Goal: Transaction & Acquisition: Purchase product/service

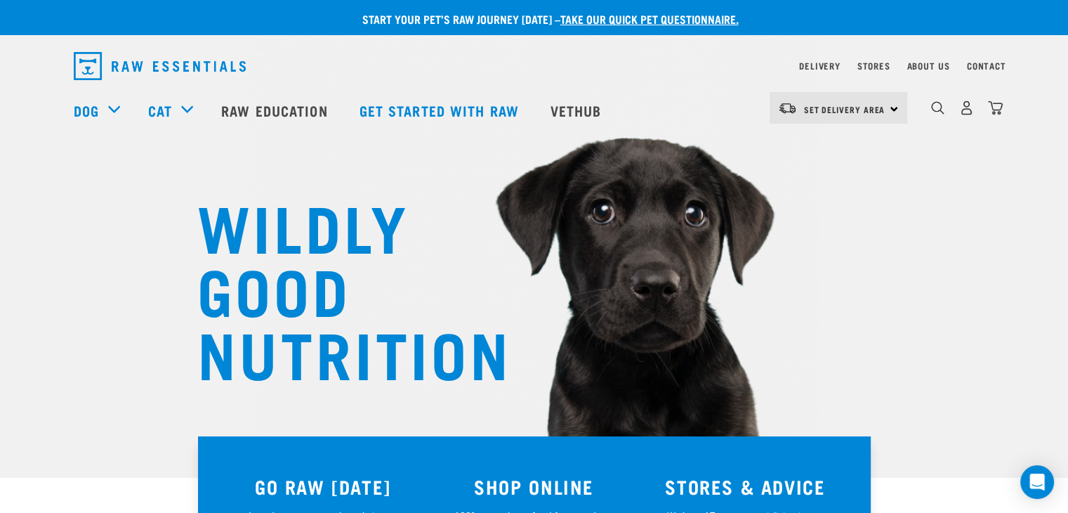
click at [584, 490] on h3 "SHOP ONLINE" at bounding box center [534, 487] width 195 height 22
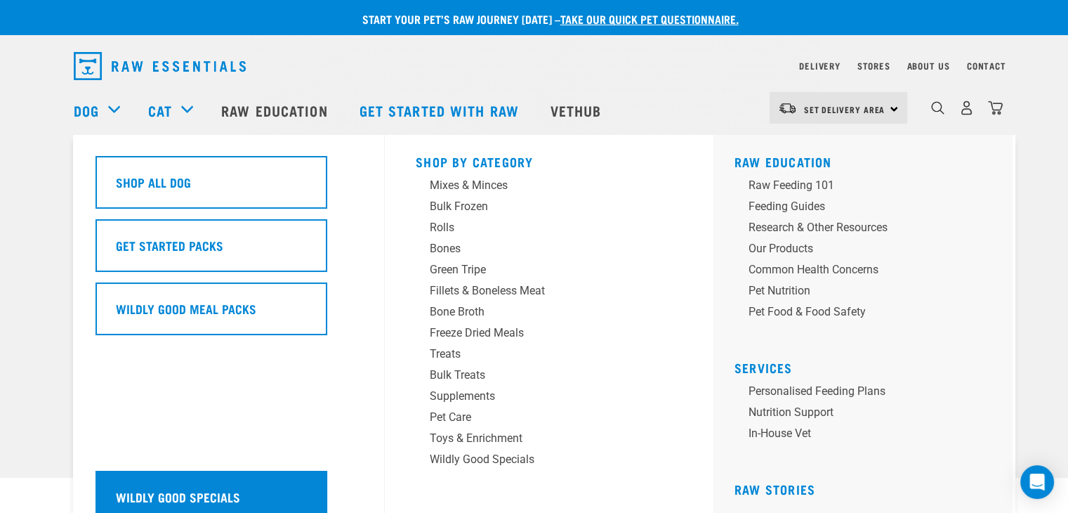
click at [163, 492] on h5 "Wildly Good Specials" at bounding box center [178, 497] width 124 height 18
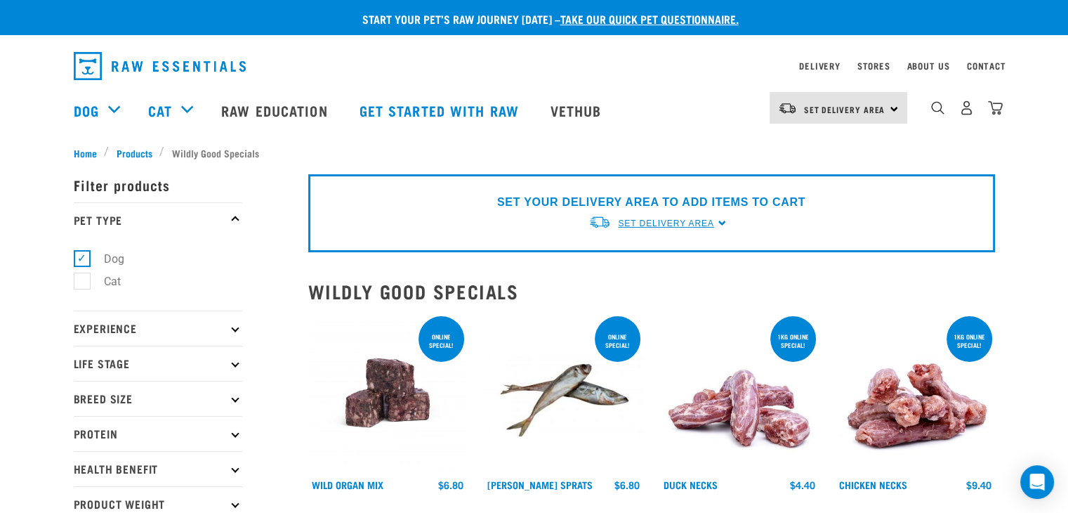
click at [702, 219] on span "Set Delivery Area" at bounding box center [666, 223] width 96 height 10
click at [613, 259] on link "[GEOGRAPHIC_DATA]" at bounding box center [659, 255] width 140 height 23
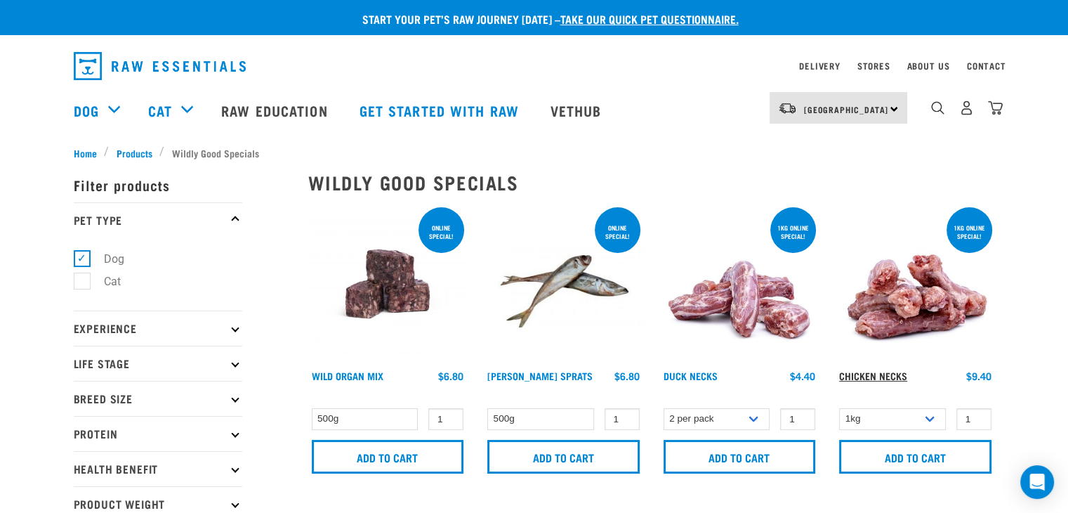
click at [887, 376] on link "Chicken Necks" at bounding box center [873, 375] width 68 height 5
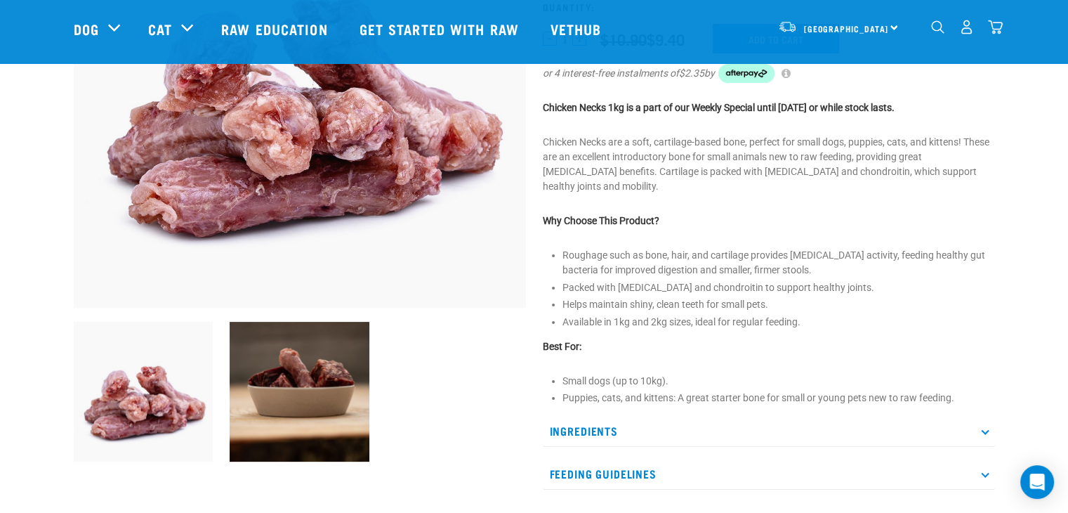
scroll to position [281, 0]
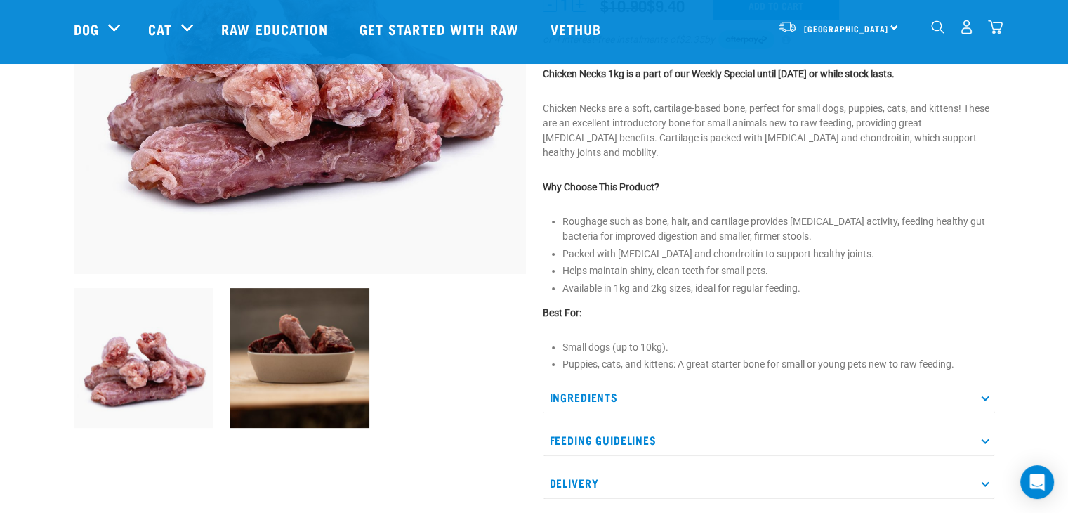
click at [327, 381] on img at bounding box center [300, 358] width 140 height 140
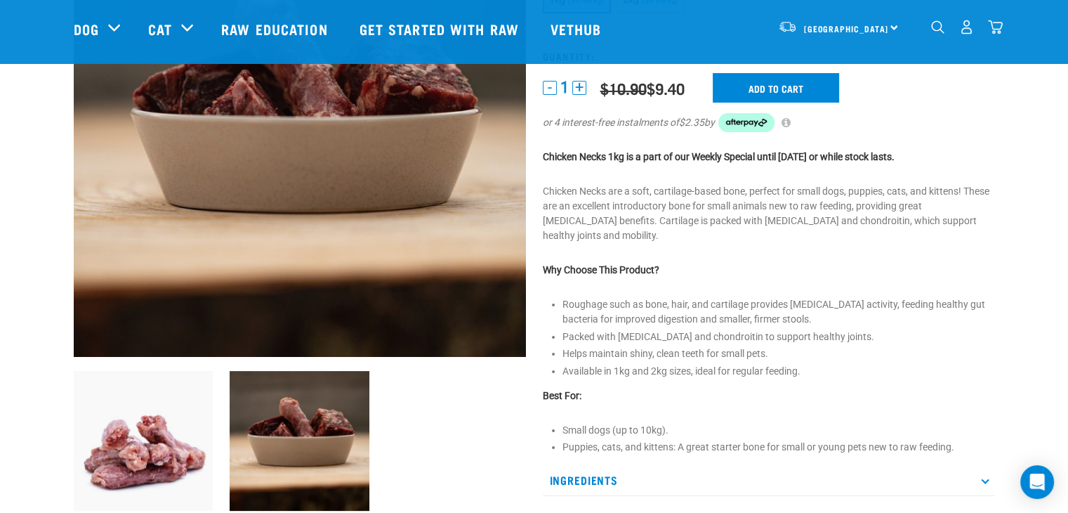
scroll to position [0, 0]
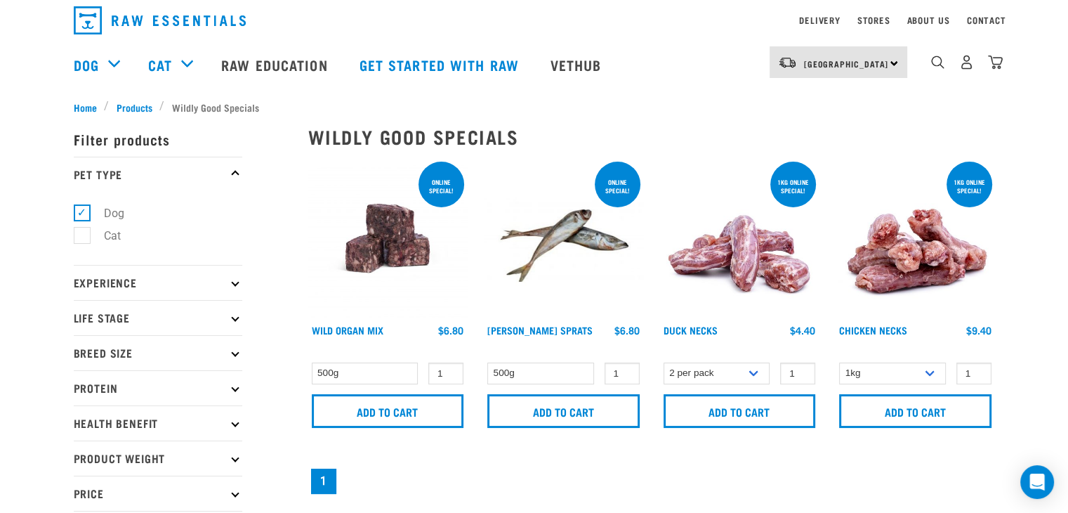
scroll to position [70, 0]
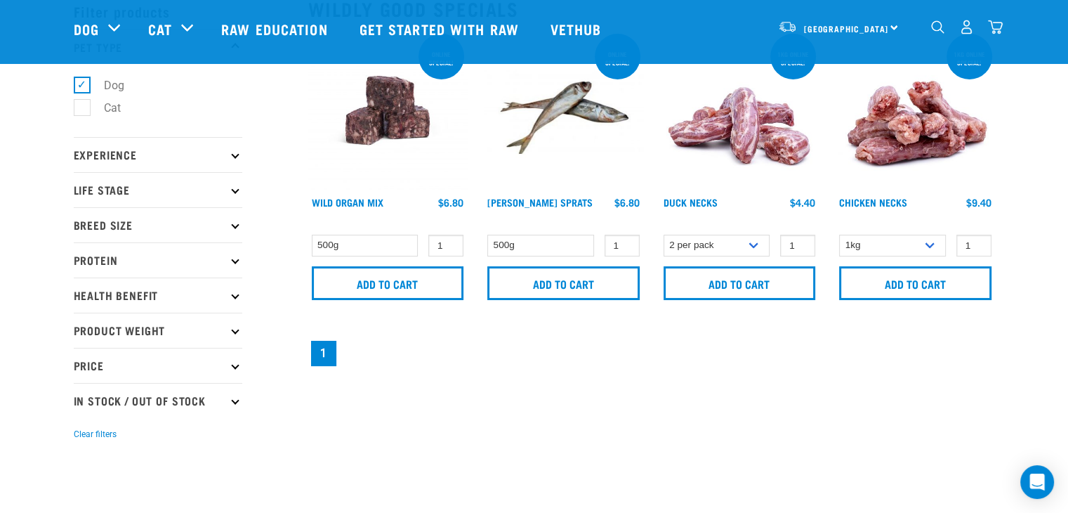
click at [229, 158] on p "Experience" at bounding box center [158, 154] width 169 height 35
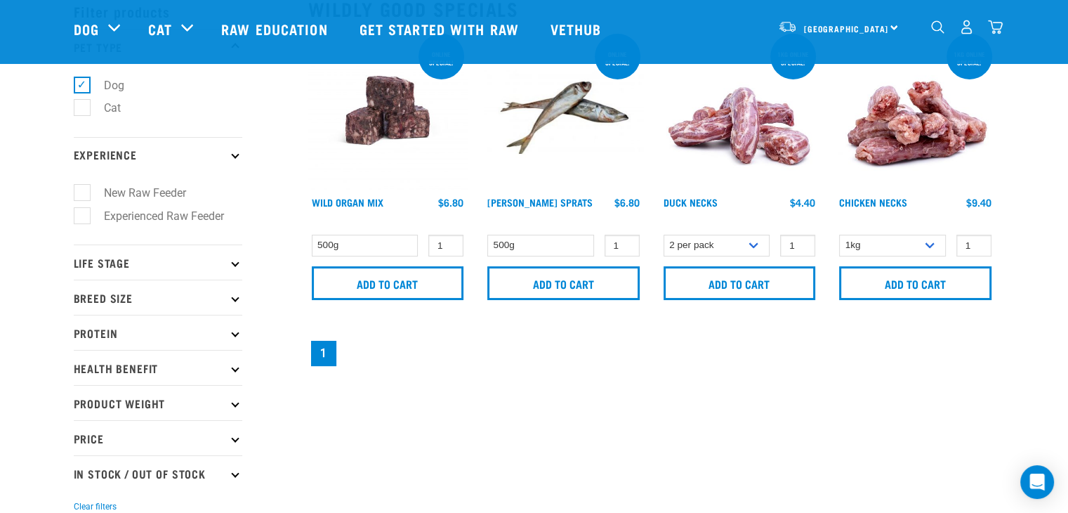
click at [82, 221] on label "Experienced Raw Feeder" at bounding box center [155, 216] width 148 height 18
click at [82, 218] on input "Experienced Raw Feeder" at bounding box center [78, 213] width 9 height 9
checkbox input "true"
click at [233, 261] on icon at bounding box center [235, 263] width 8 height 8
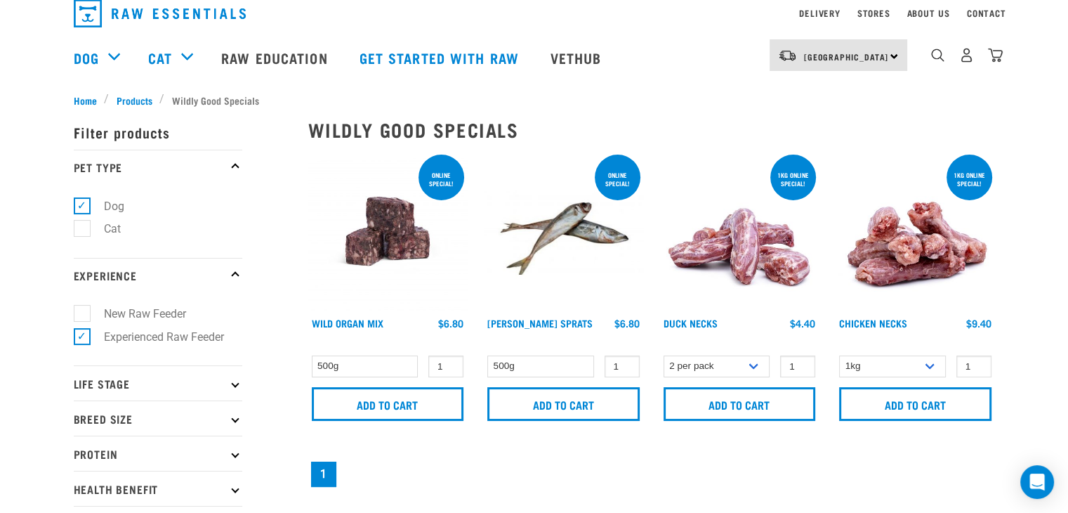
scroll to position [140, 0]
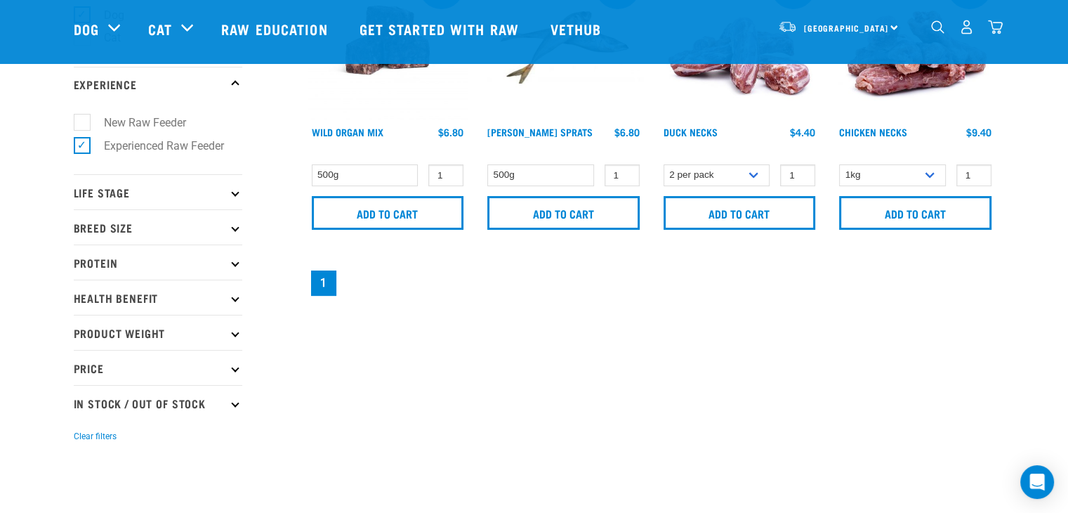
click at [239, 185] on p "Life Stage" at bounding box center [158, 191] width 169 height 35
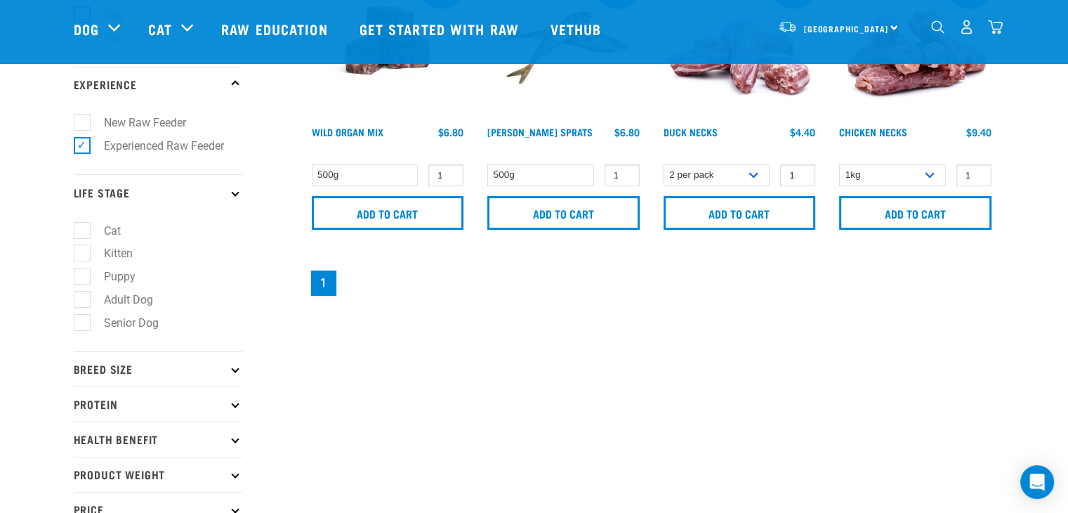
click at [84, 293] on label "Adult Dog" at bounding box center [119, 300] width 77 height 18
click at [83, 293] on input "Adult Dog" at bounding box center [78, 296] width 9 height 9
checkbox input "true"
click at [229, 369] on p "Breed Size" at bounding box center [158, 368] width 169 height 35
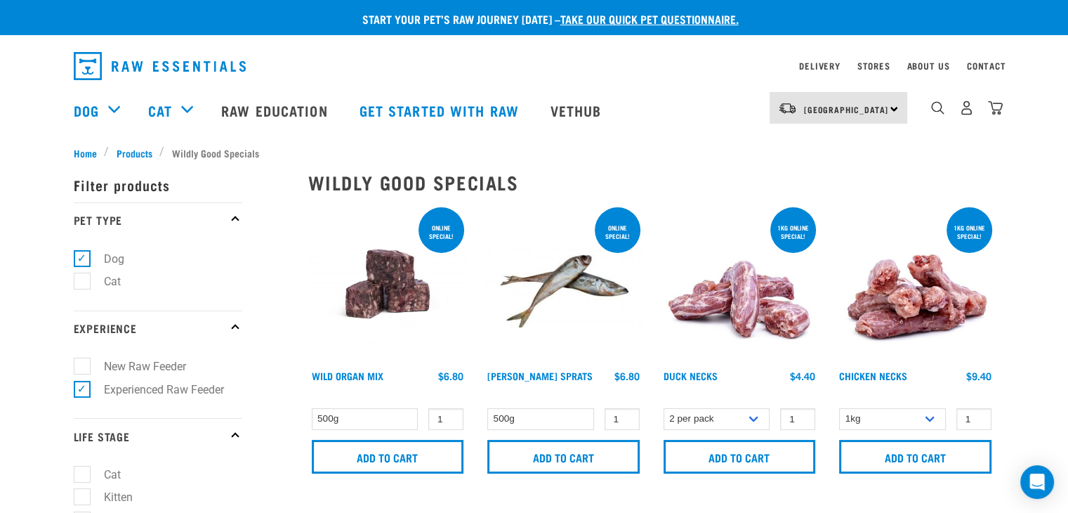
scroll to position [281, 0]
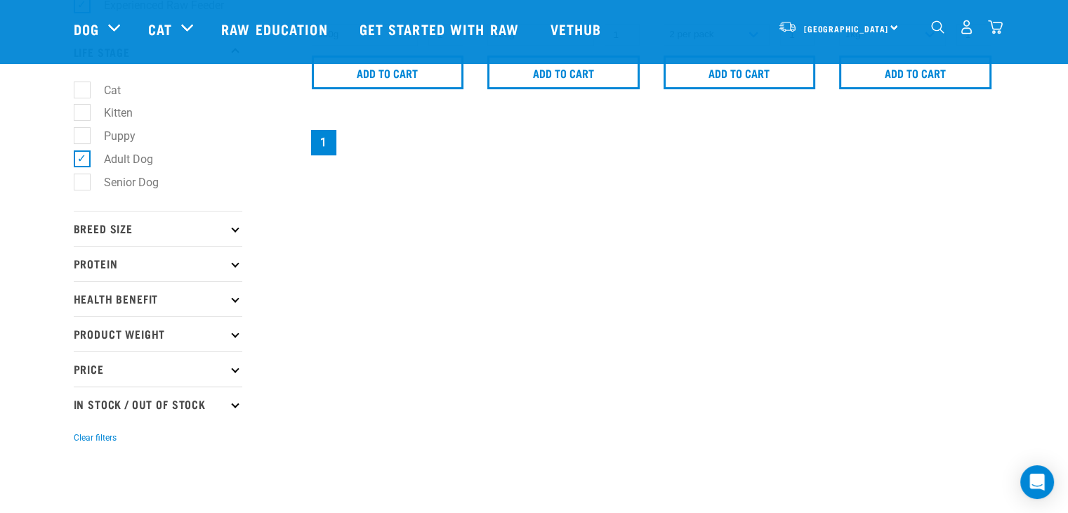
click at [148, 228] on p "Breed Size" at bounding box center [158, 228] width 169 height 35
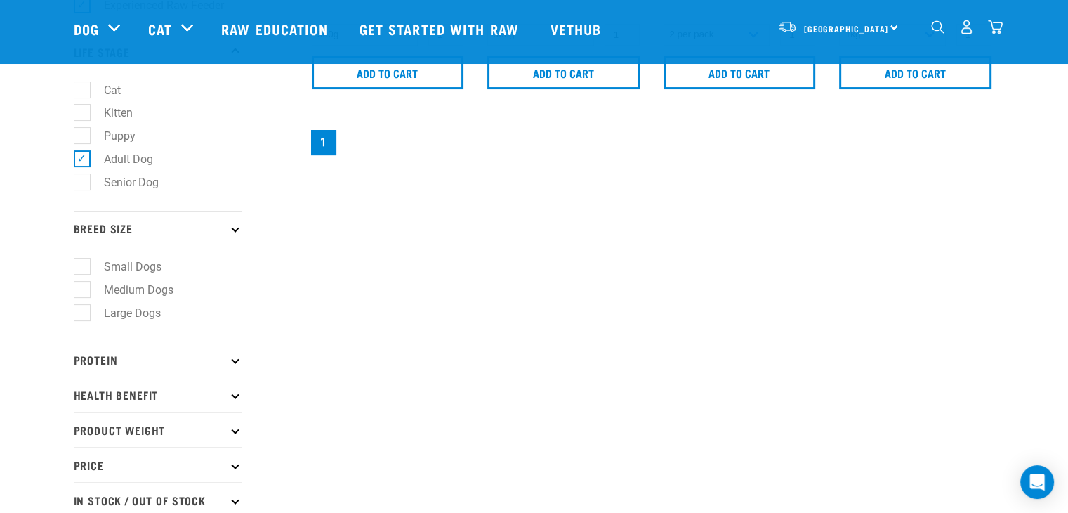
click at [91, 310] on label "Large Dogs" at bounding box center [123, 313] width 85 height 18
click at [83, 310] on input "Large Dogs" at bounding box center [78, 310] width 9 height 9
checkbox input "true"
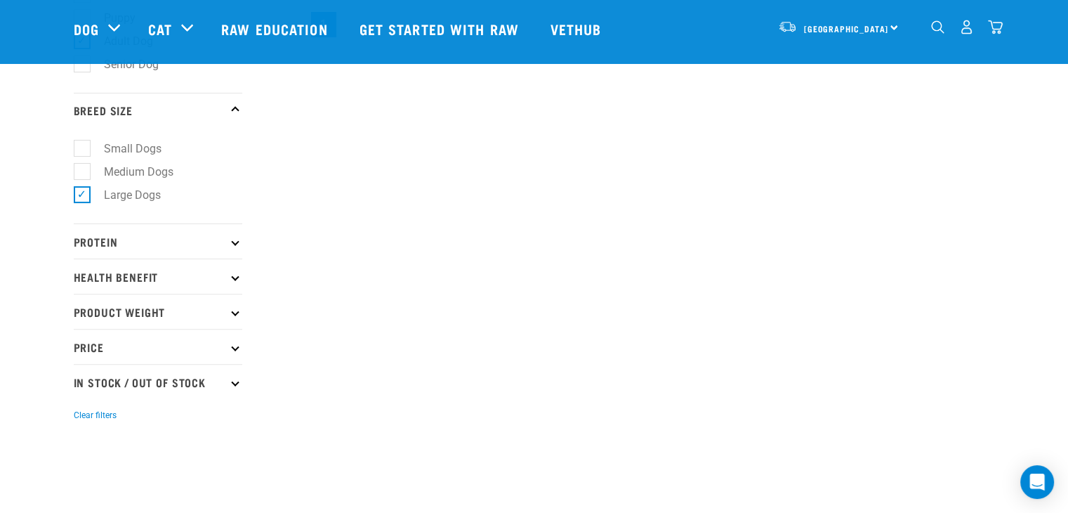
scroll to position [421, 0]
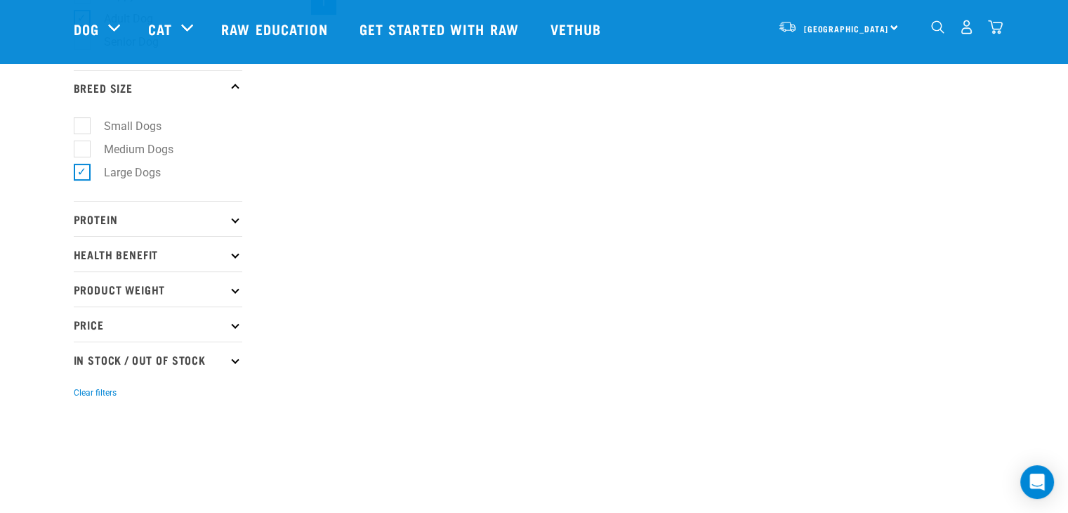
click at [223, 211] on p "Protein" at bounding box center [158, 218] width 169 height 35
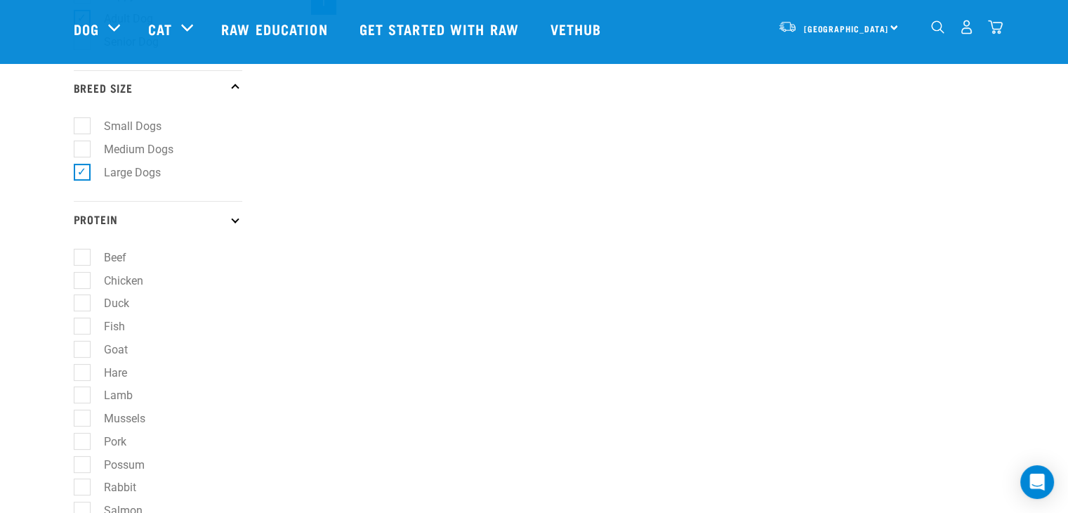
click at [81, 286] on label "Chicken" at bounding box center [114, 281] width 67 height 18
click at [76, 282] on input "Chicken" at bounding box center [78, 277] width 9 height 9
checkbox input "true"
click at [81, 261] on label "Beef" at bounding box center [106, 258] width 51 height 18
click at [80, 259] on input "Beef" at bounding box center [78, 254] width 9 height 9
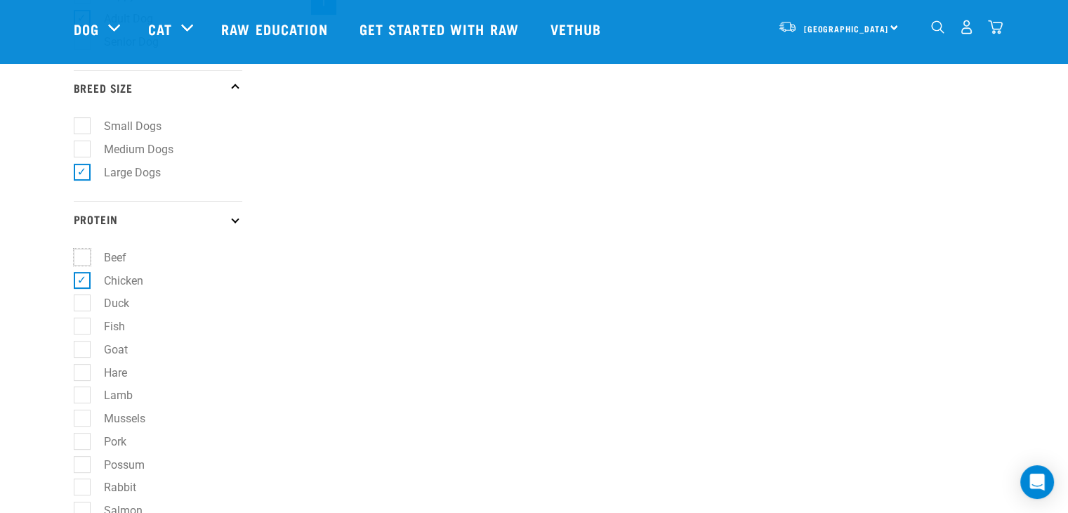
checkbox input "true"
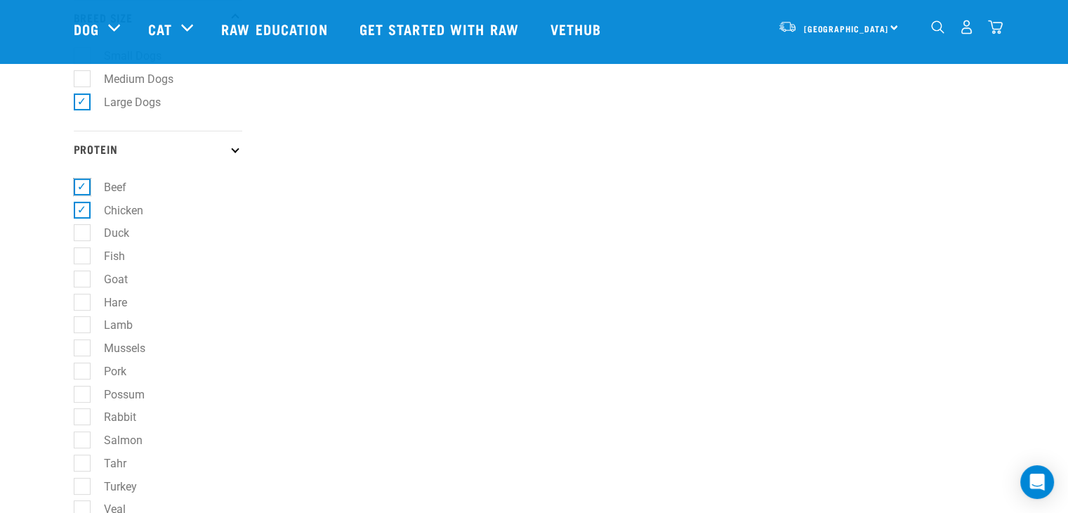
scroll to position [562, 0]
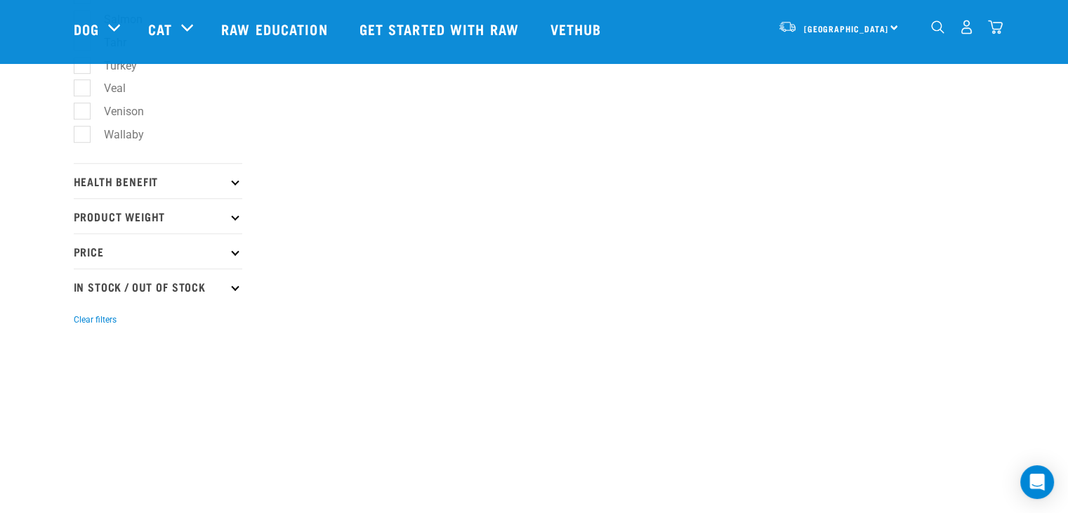
scroll to position [913, 0]
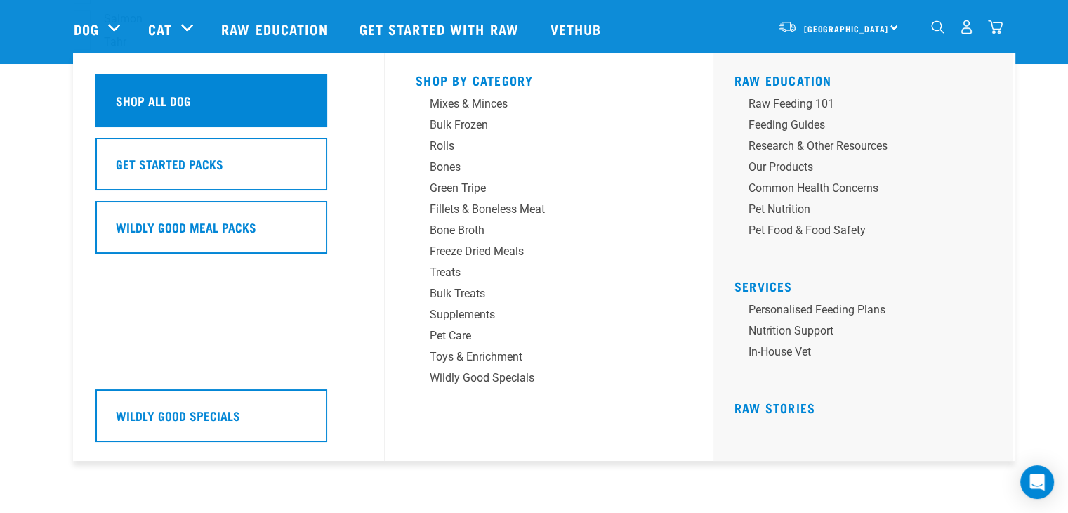
click at [180, 112] on div "Shop All Dog" at bounding box center [212, 100] width 232 height 53
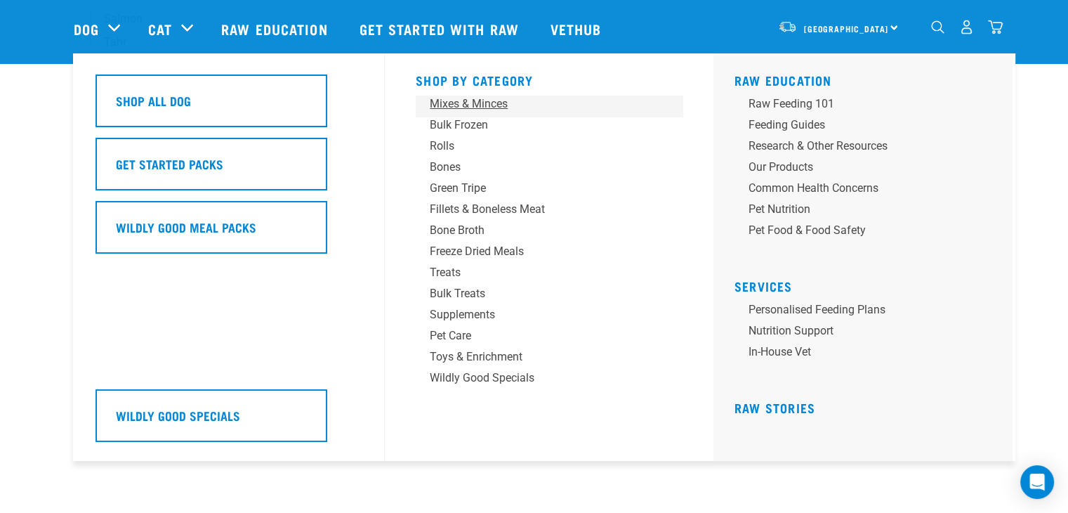
click at [475, 100] on div "Mixes & Minces" at bounding box center [539, 104] width 219 height 17
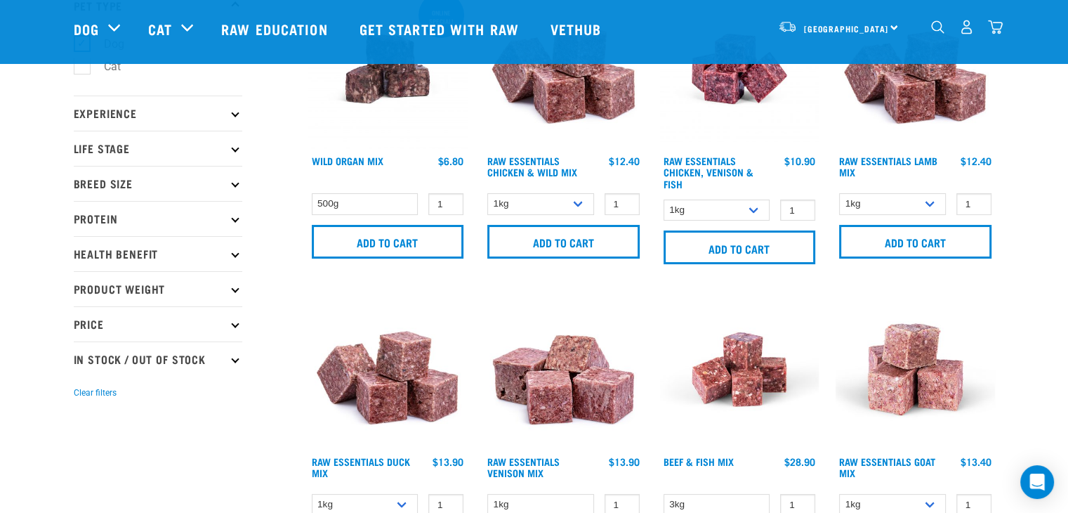
scroll to position [140, 0]
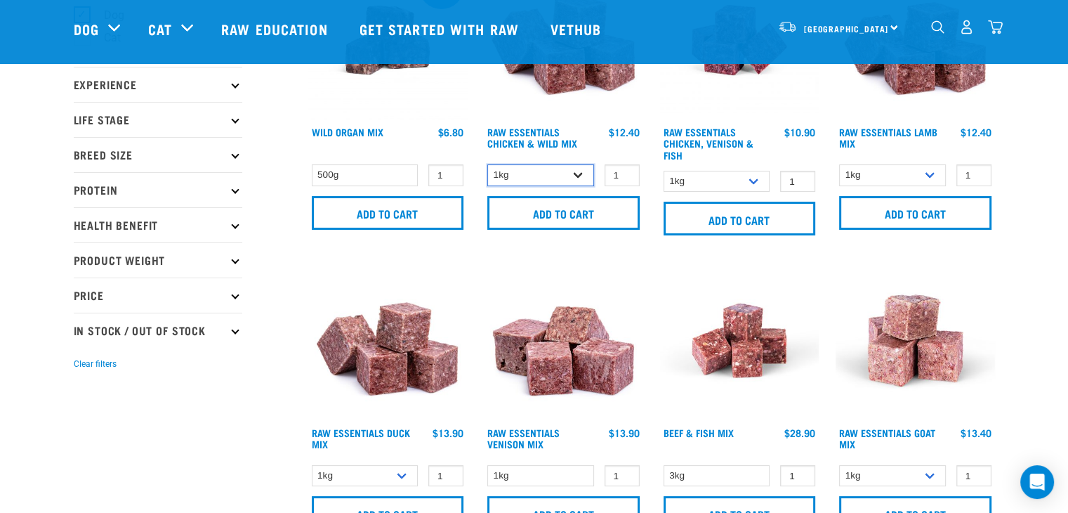
click at [551, 174] on select "1kg 3kg Bulk (10kg)" at bounding box center [541, 175] width 107 height 22
select select "14881"
click at [488, 164] on select "1kg 3kg Bulk (10kg)" at bounding box center [541, 175] width 107 height 22
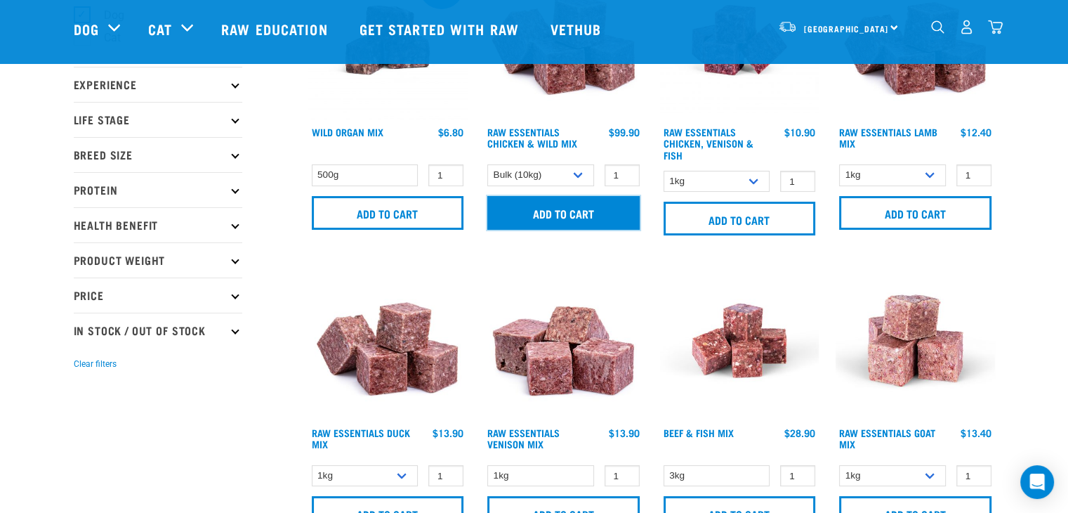
click at [593, 217] on input "Add to cart" at bounding box center [564, 213] width 152 height 34
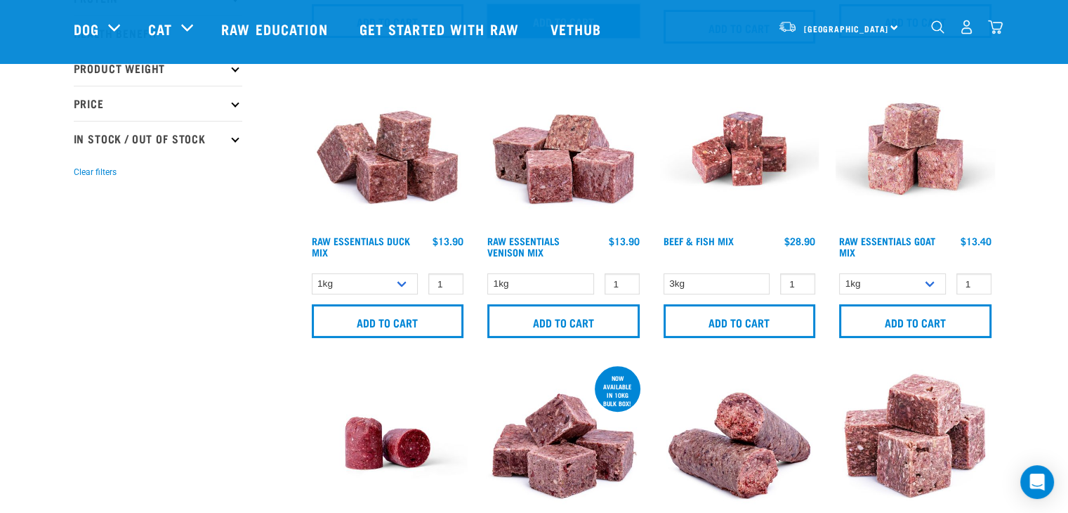
scroll to position [351, 0]
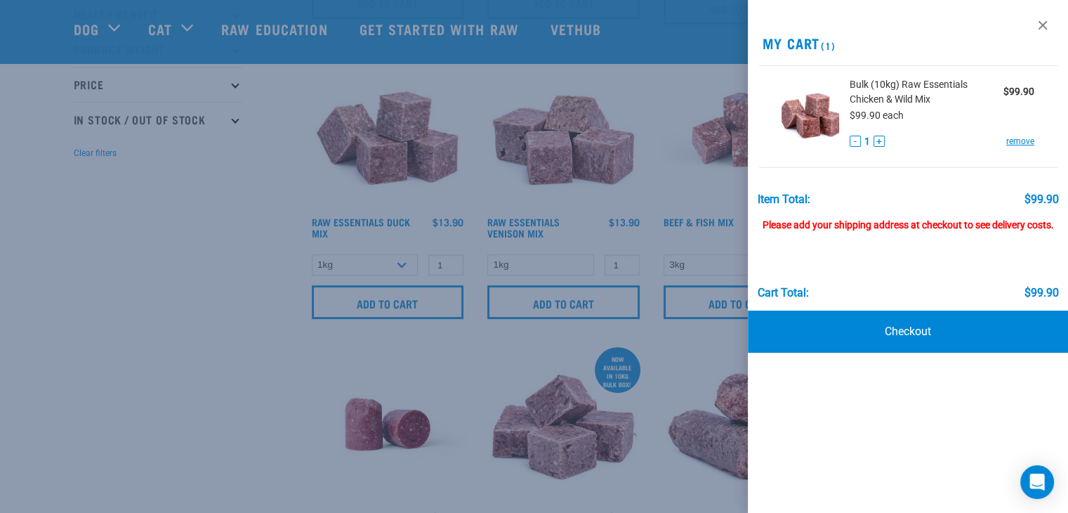
click at [209, 341] on div at bounding box center [534, 256] width 1068 height 513
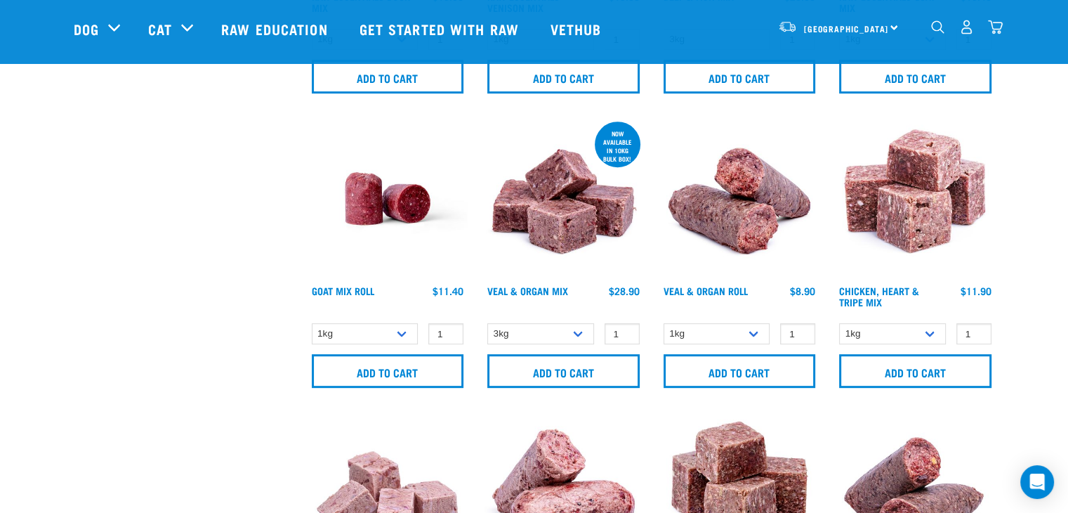
scroll to position [632, 0]
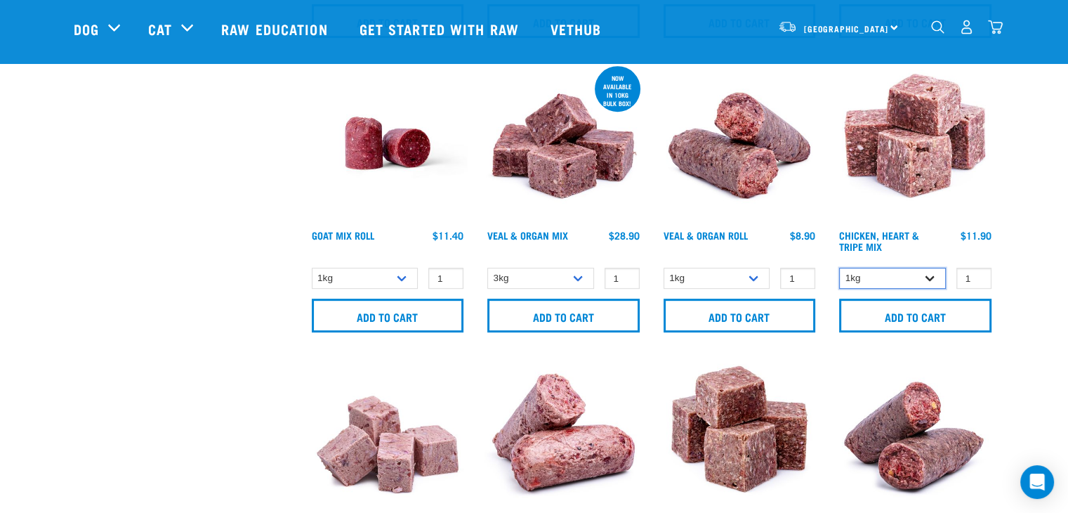
click at [894, 268] on select "1kg 3kg" at bounding box center [892, 279] width 107 height 22
select select "368"
click at [839, 268] on select "1kg 3kg" at bounding box center [892, 279] width 107 height 22
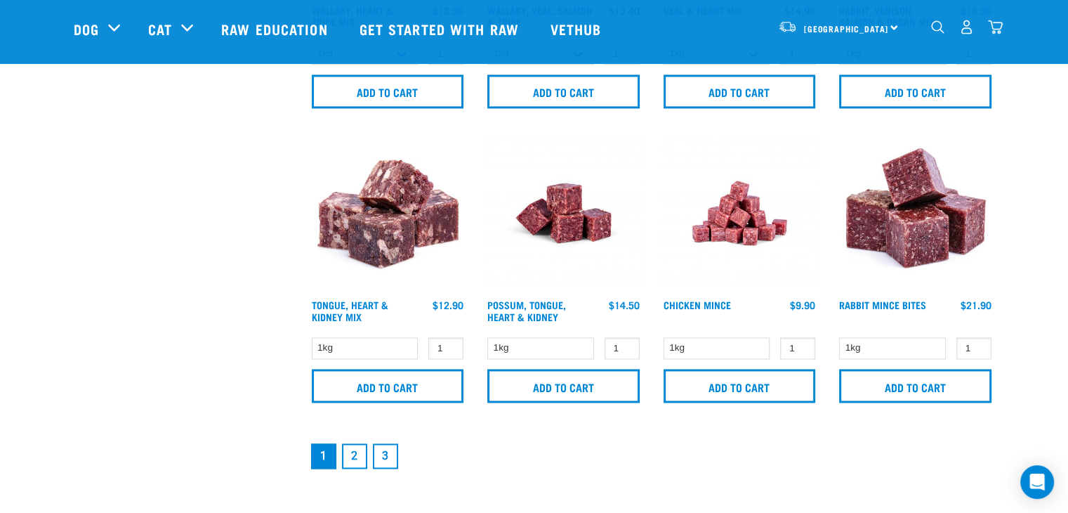
scroll to position [2107, 0]
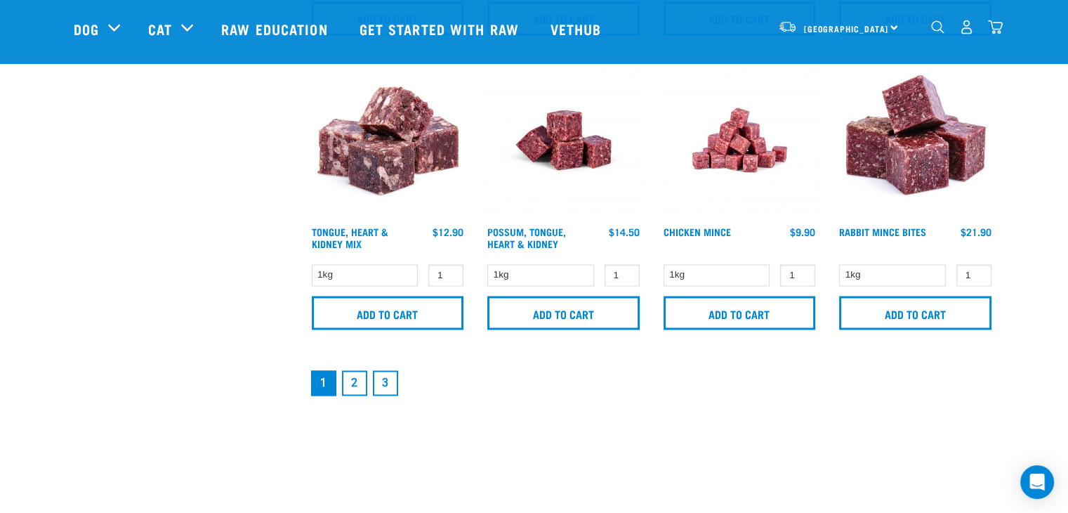
click at [346, 379] on link "2" at bounding box center [354, 382] width 25 height 25
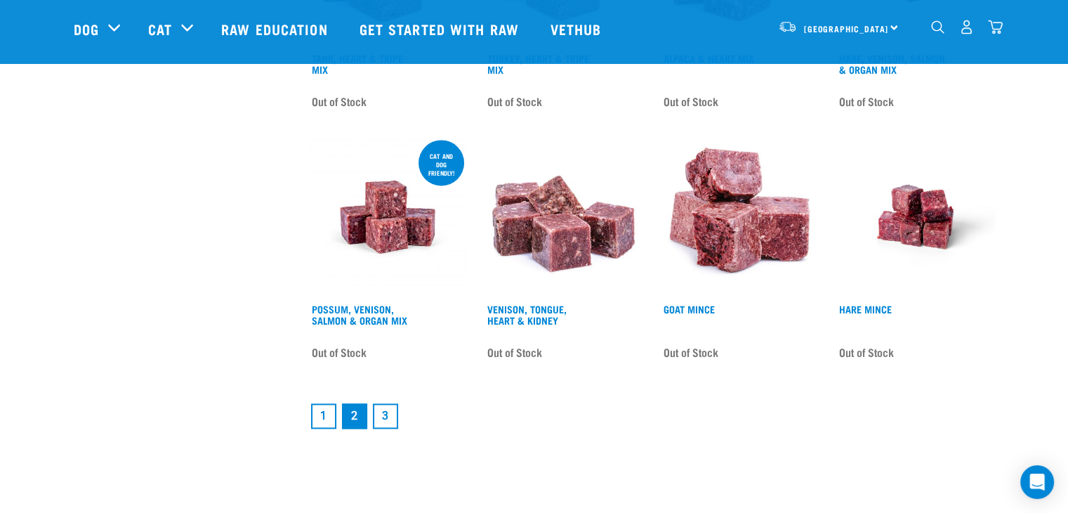
scroll to position [2107, 0]
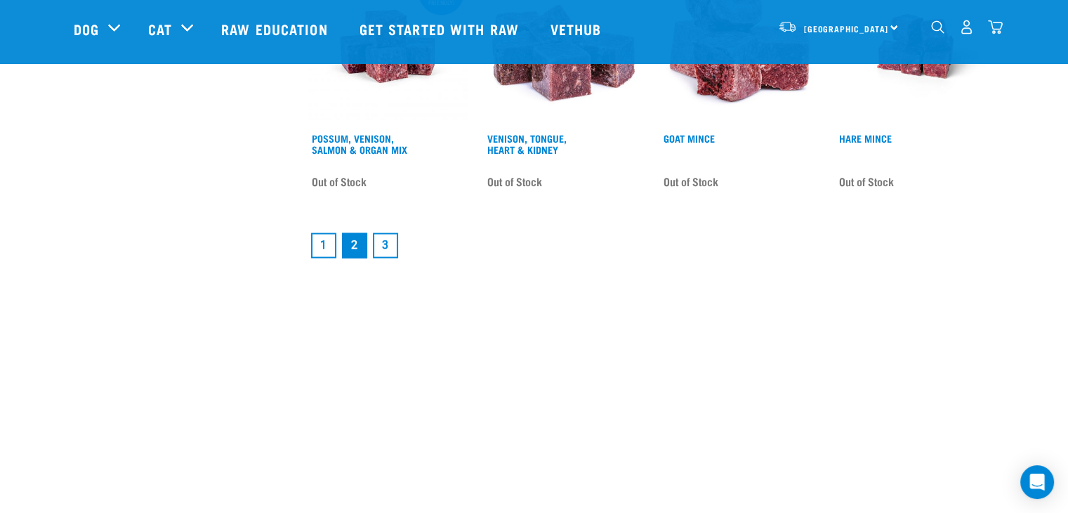
click at [381, 242] on link "3" at bounding box center [385, 245] width 25 height 25
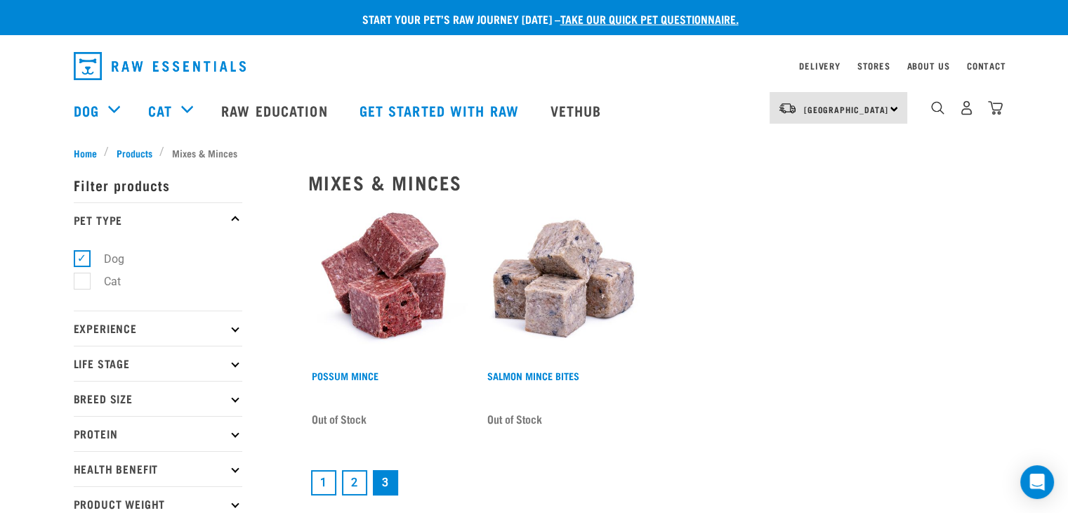
click at [324, 480] on link "1" at bounding box center [323, 482] width 25 height 25
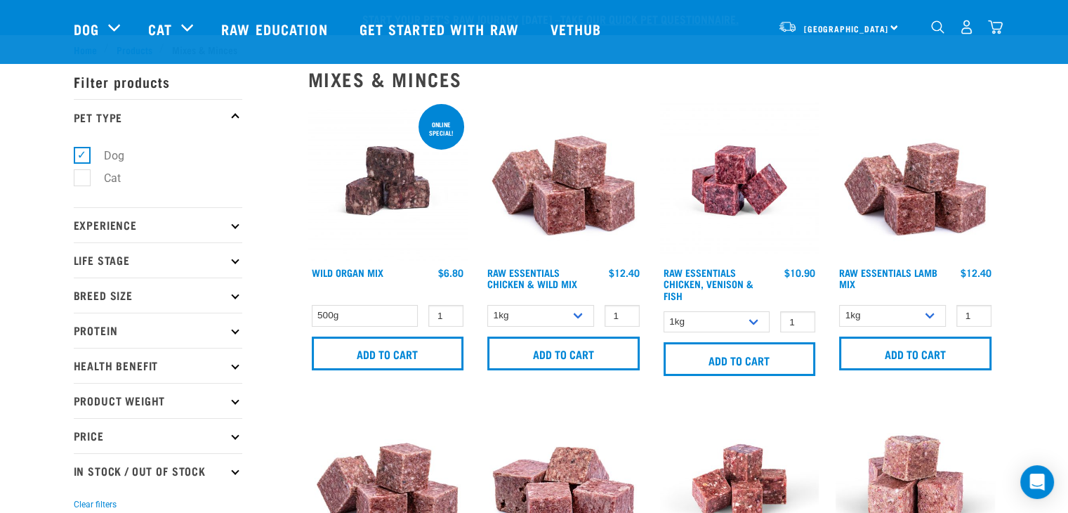
scroll to position [211, 0]
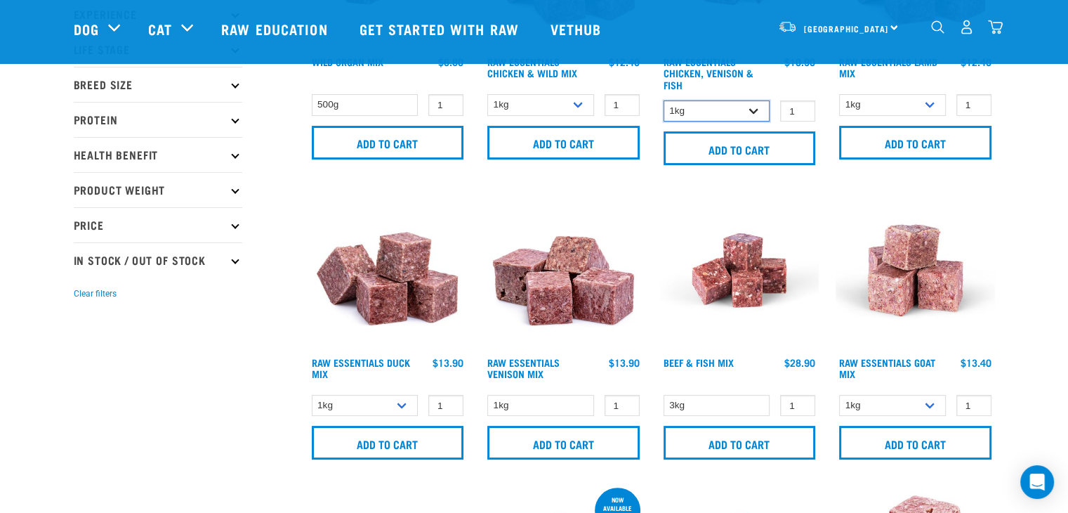
click at [733, 110] on select "1kg 3kg" at bounding box center [717, 111] width 107 height 22
select select "28665"
click at [664, 100] on select "1kg 3kg" at bounding box center [717, 111] width 107 height 22
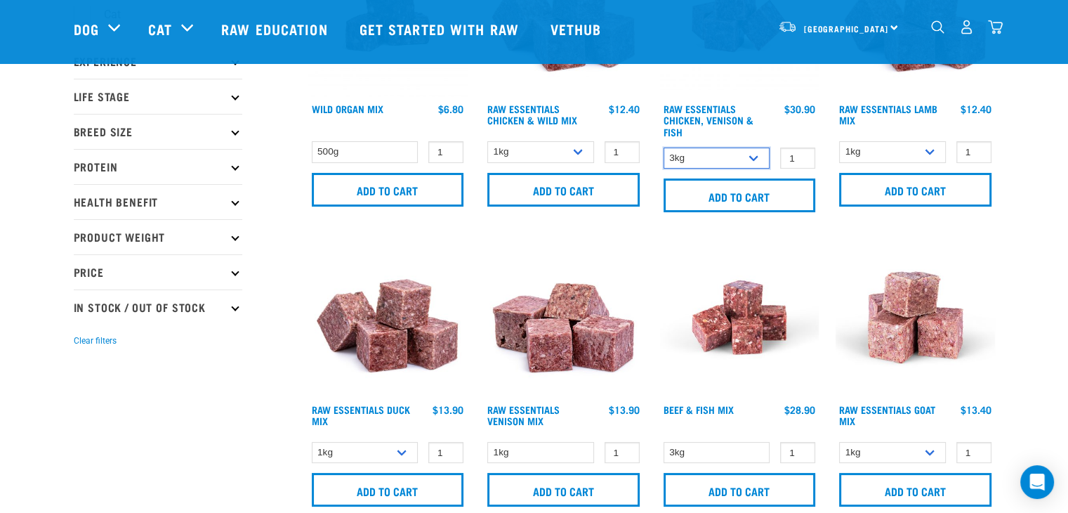
scroll to position [140, 0]
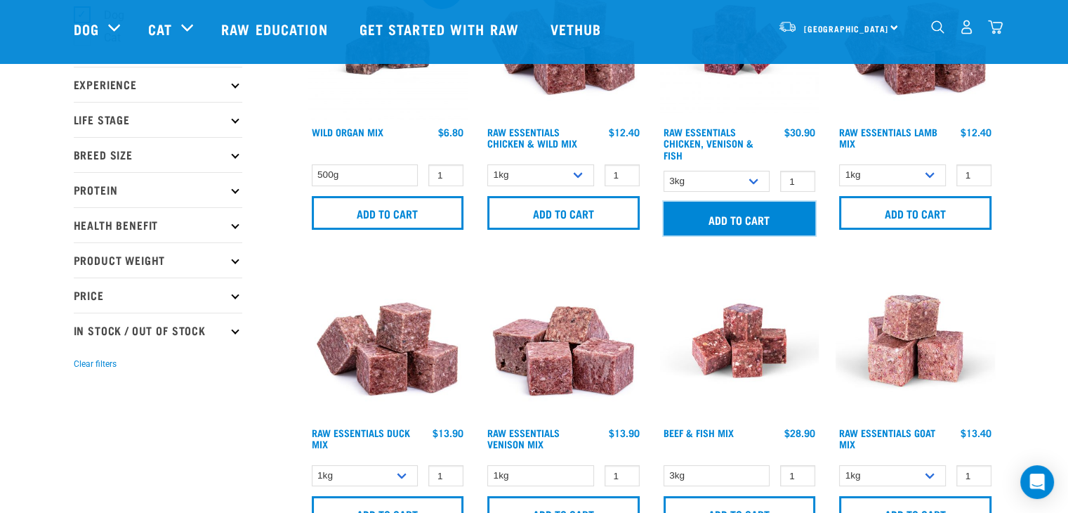
click at [760, 228] on input "Add to cart" at bounding box center [740, 219] width 152 height 34
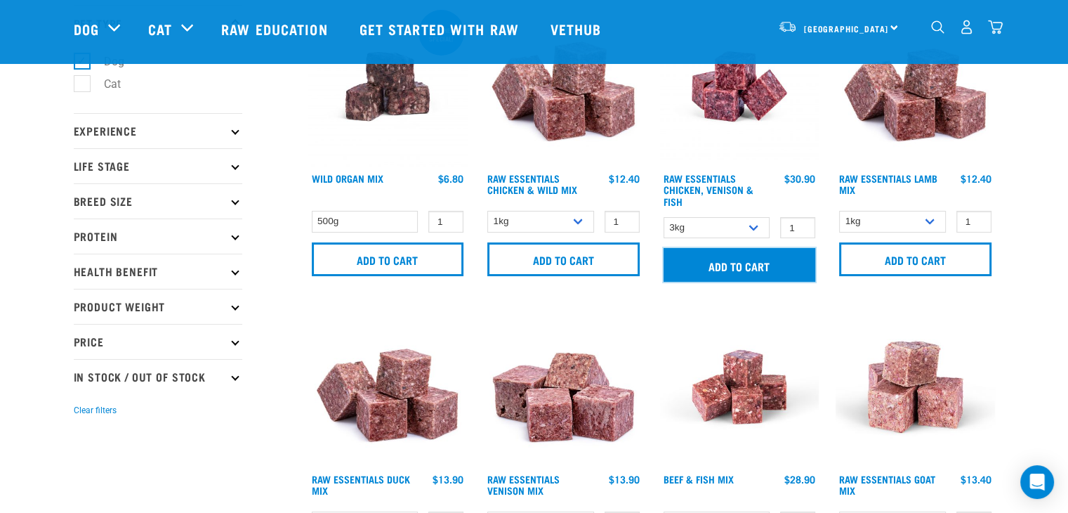
scroll to position [70, 0]
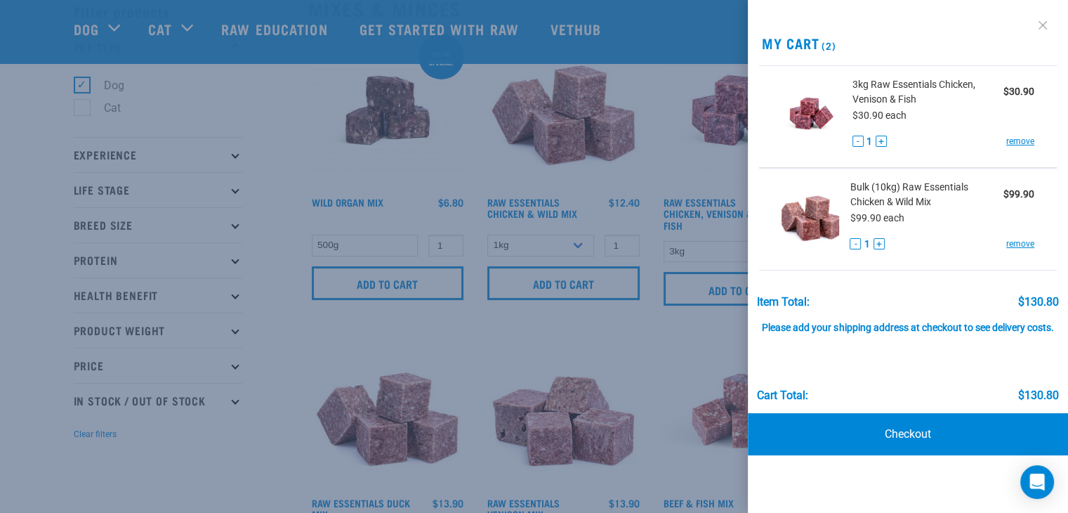
click at [1040, 26] on link at bounding box center [1043, 25] width 22 height 22
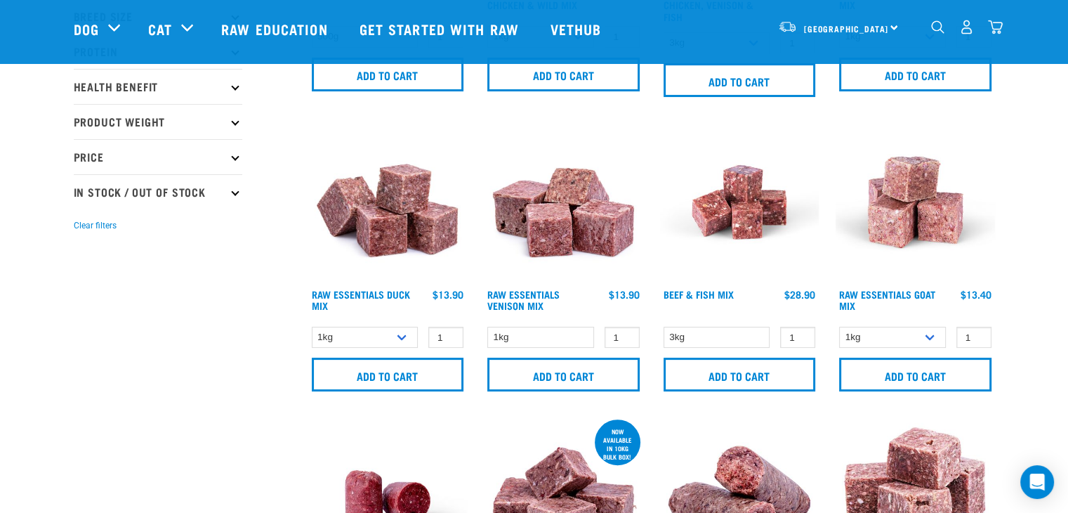
scroll to position [281, 0]
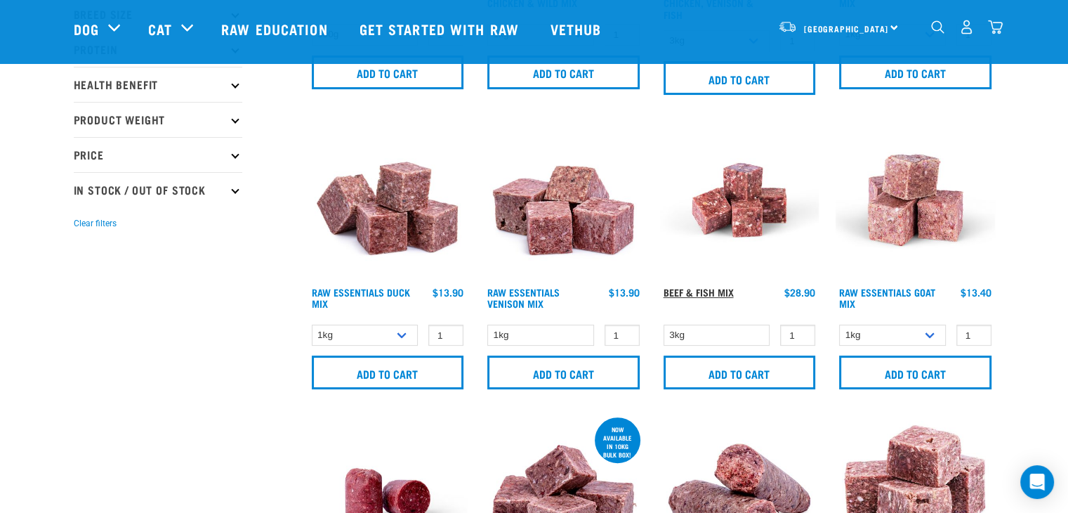
click at [674, 289] on link "Beef & Fish Mix" at bounding box center [699, 291] width 70 height 5
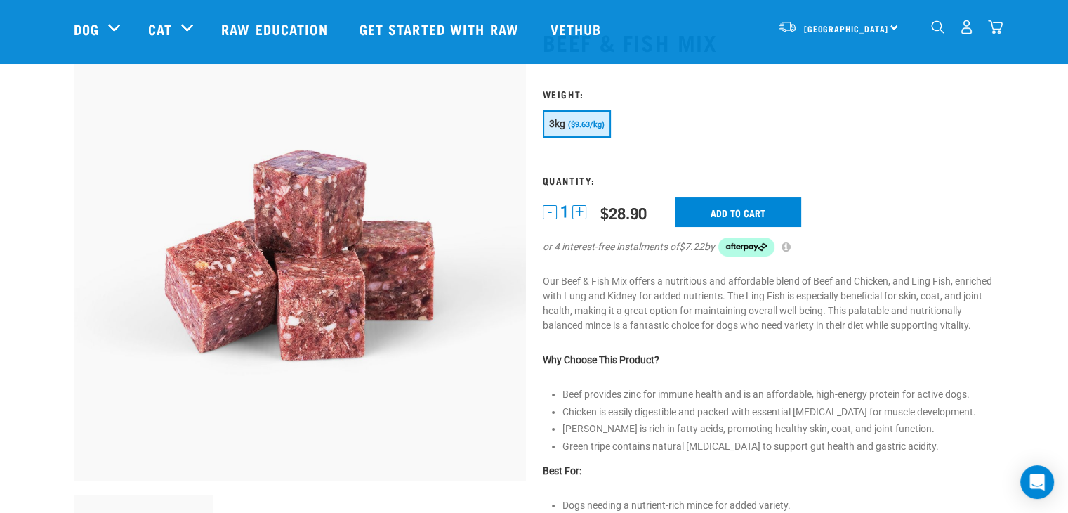
scroll to position [70, 0]
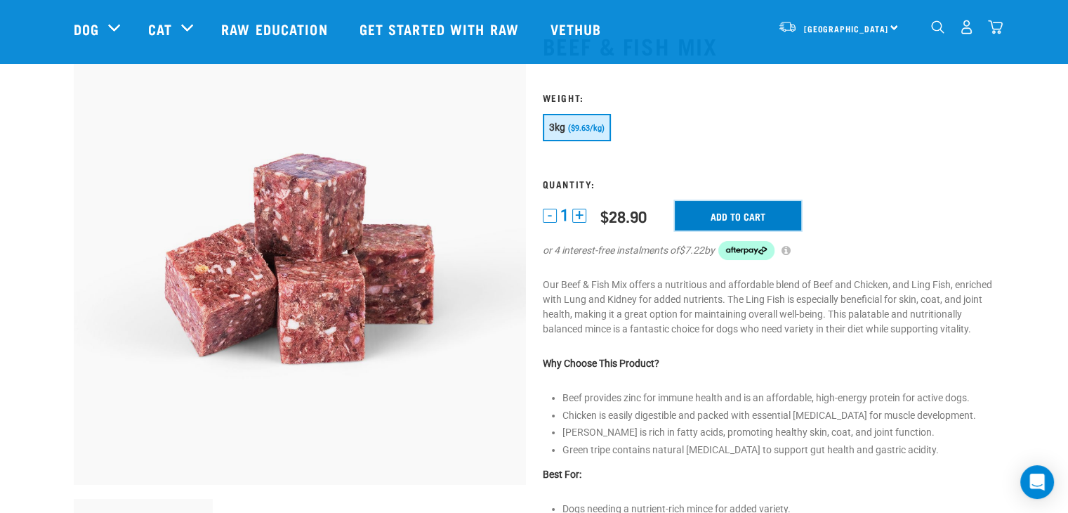
click at [738, 225] on input "Add to cart" at bounding box center [738, 216] width 126 height 30
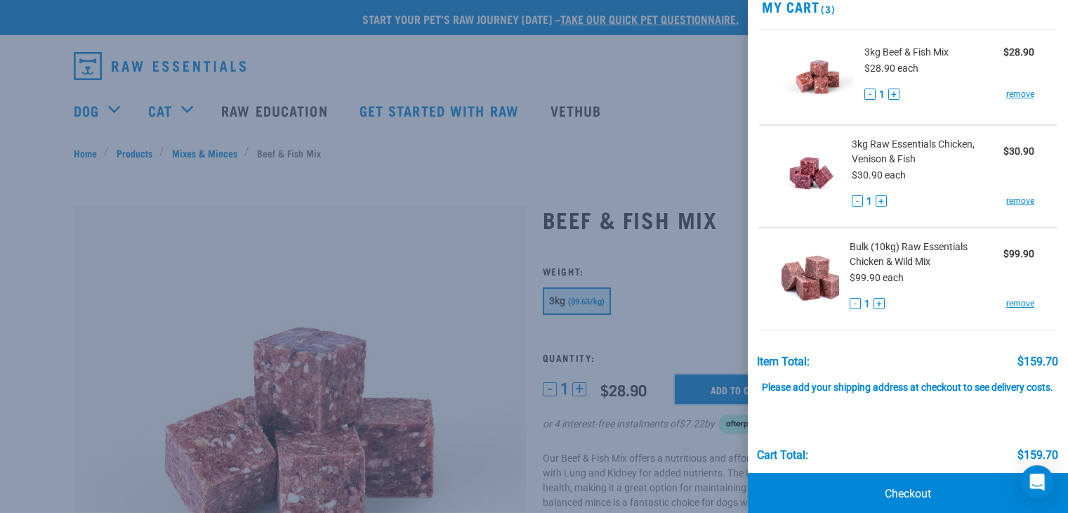
scroll to position [66, 0]
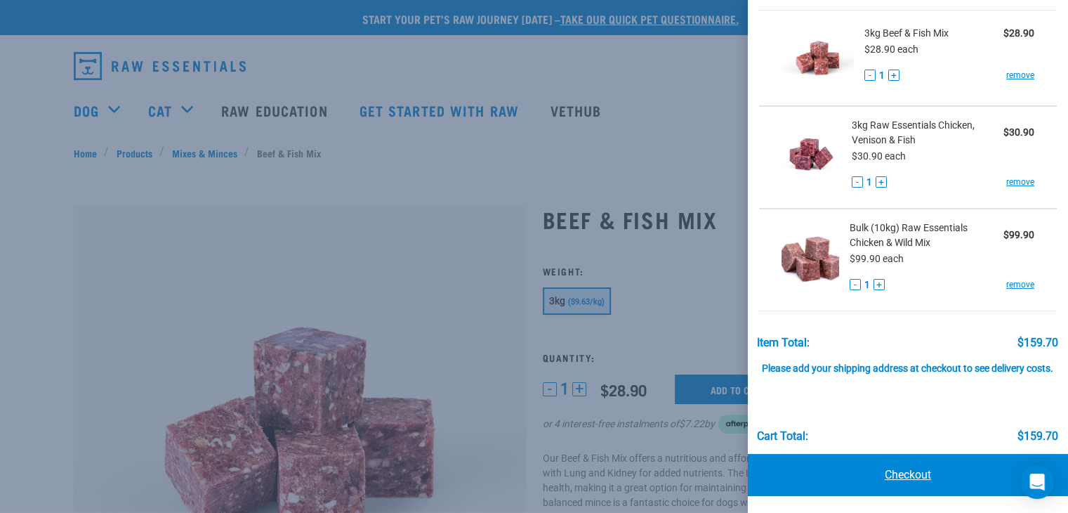
click at [953, 472] on link "Checkout" at bounding box center [908, 475] width 320 height 42
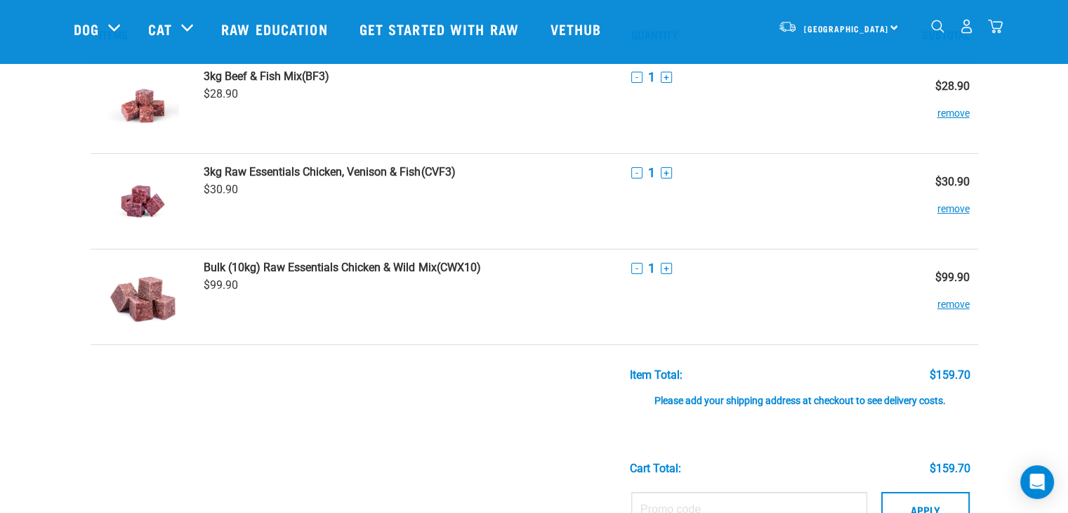
scroll to position [211, 0]
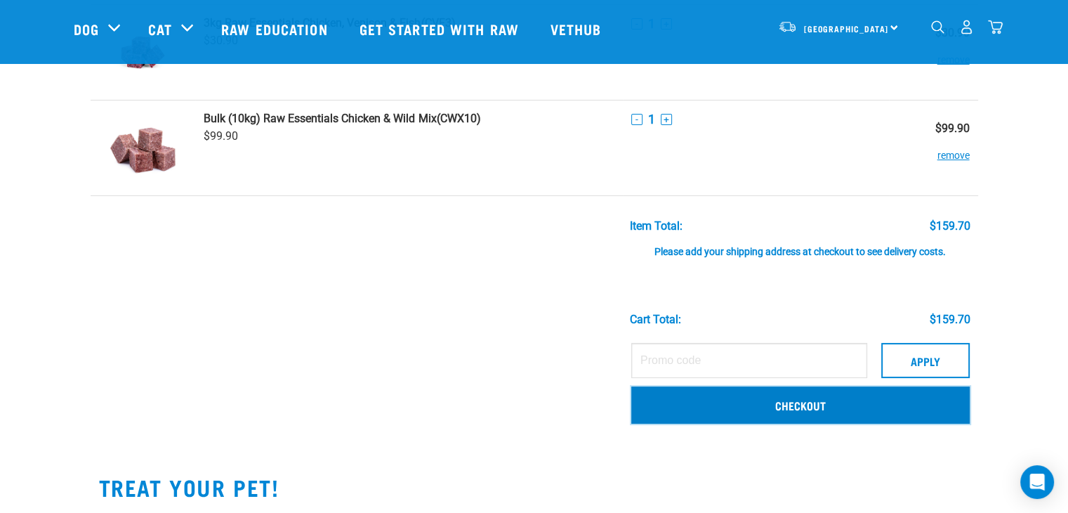
click at [897, 403] on link "Checkout" at bounding box center [801, 404] width 339 height 37
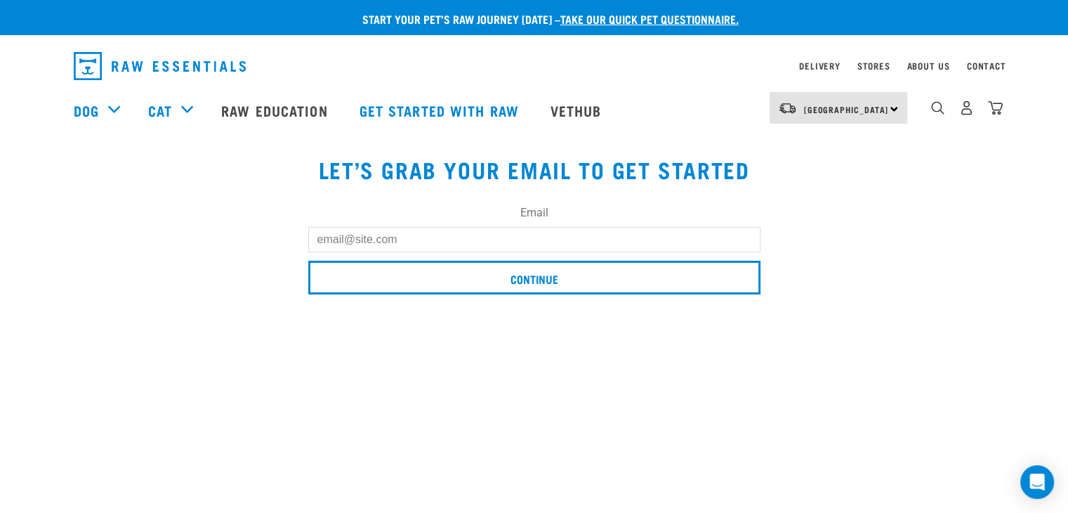
click at [495, 232] on input "Email" at bounding box center [534, 239] width 452 height 25
type input "[PERSON_NAME][EMAIL_ADDRESS][DOMAIN_NAME]"
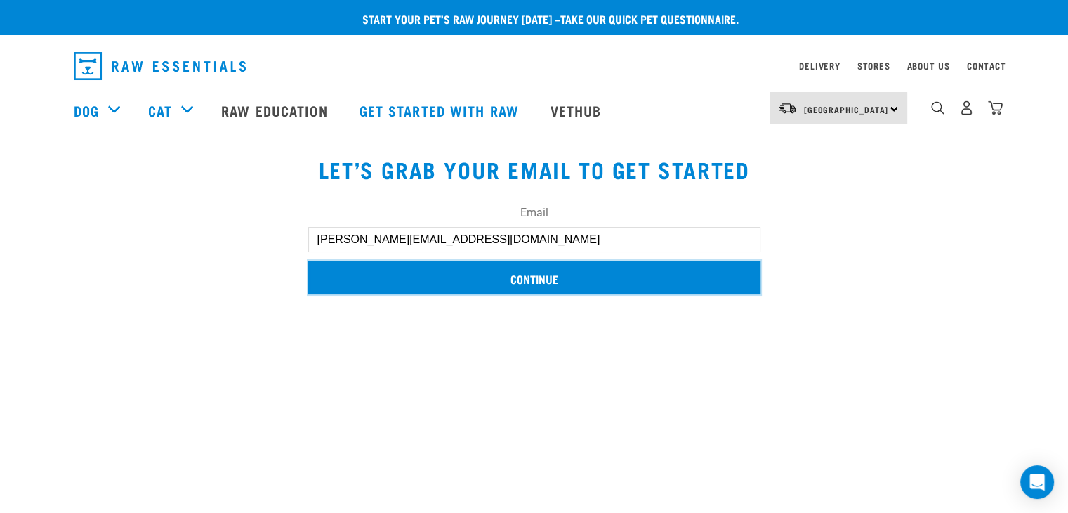
click at [476, 282] on input "Continue" at bounding box center [534, 278] width 452 height 34
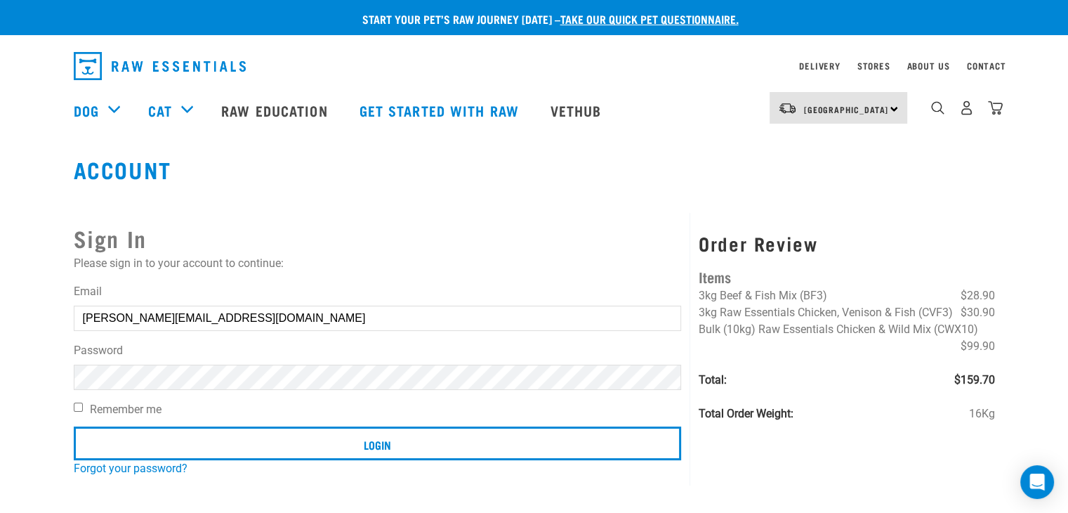
drag, startPoint x: 79, startPoint y: 409, endPoint x: 165, endPoint y: 421, distance: 87.2
click at [79, 409] on input "Remember me" at bounding box center [78, 407] width 9 height 9
checkbox input "true"
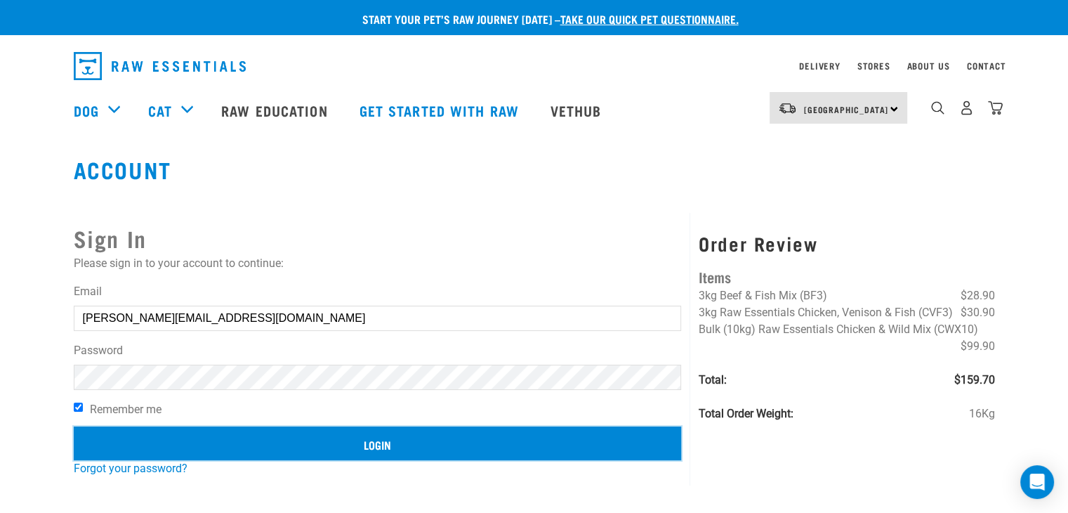
click at [297, 444] on input "Login" at bounding box center [378, 443] width 608 height 34
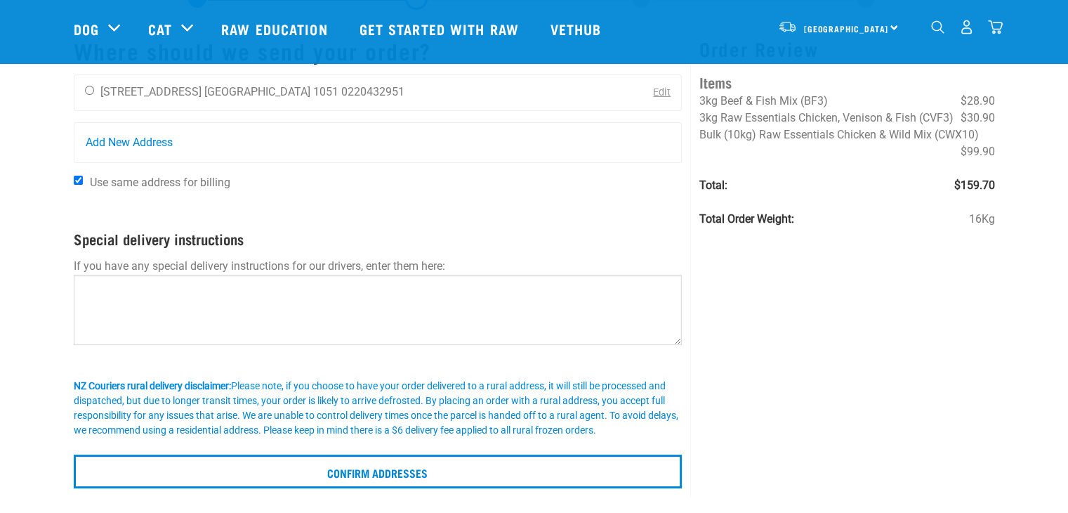
scroll to position [140, 0]
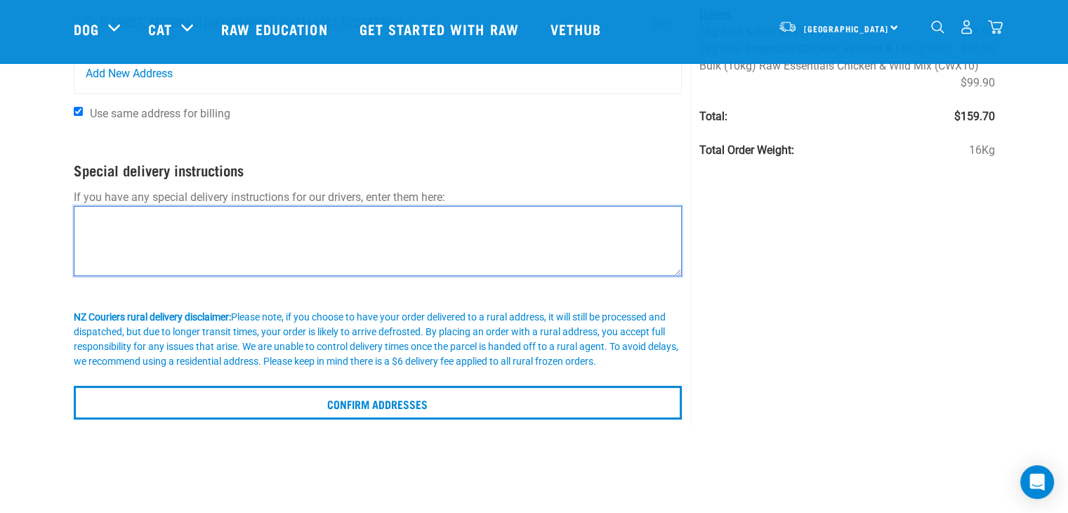
click at [503, 207] on textarea at bounding box center [378, 241] width 609 height 70
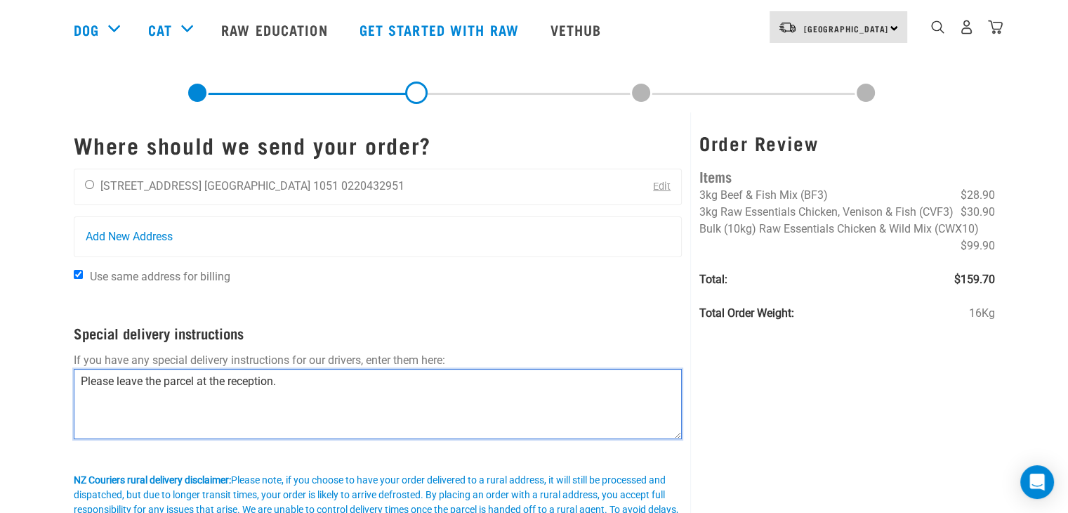
scroll to position [0, 0]
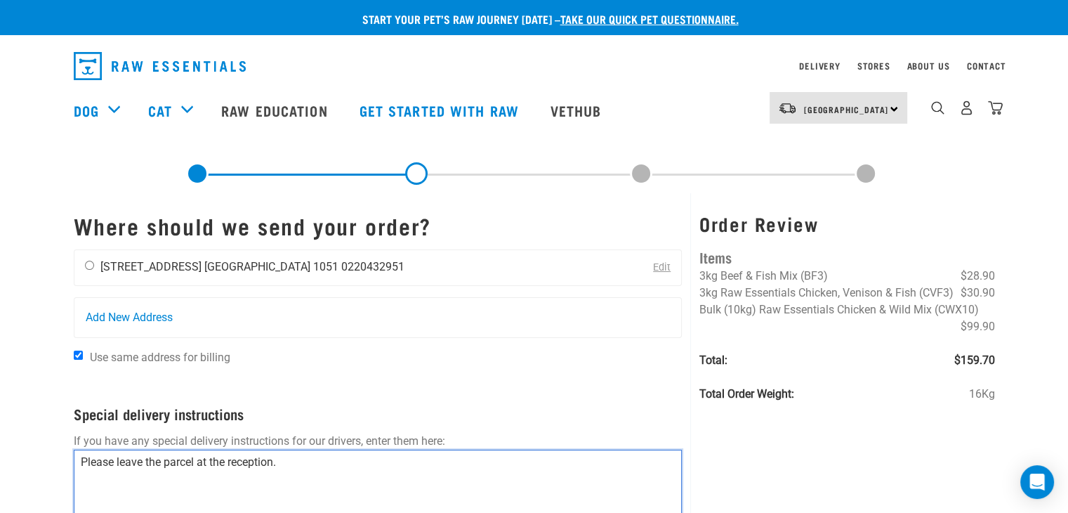
type textarea "Please leave the parcel at the reception."
click at [88, 264] on input "radio" at bounding box center [89, 265] width 9 height 9
radio input "true"
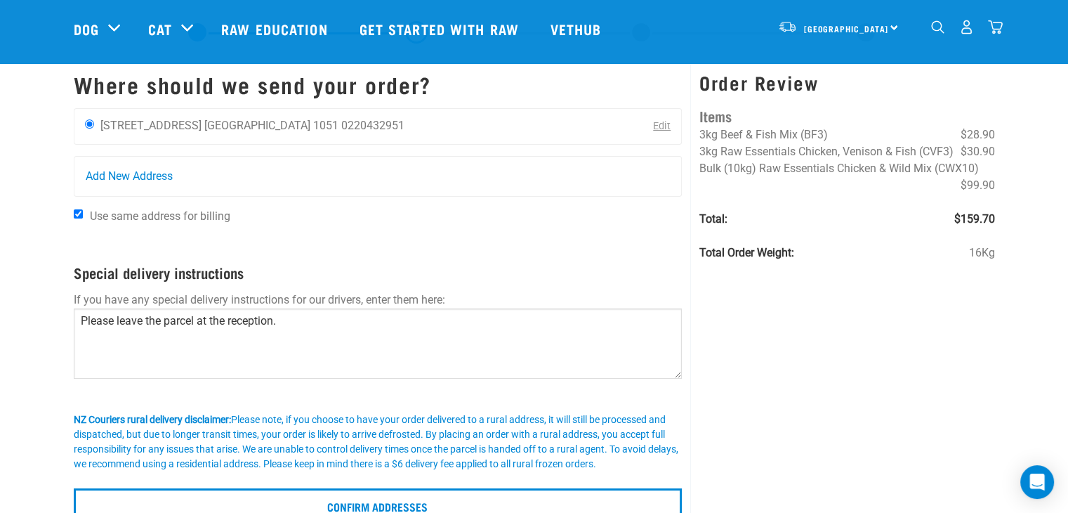
scroll to position [140, 0]
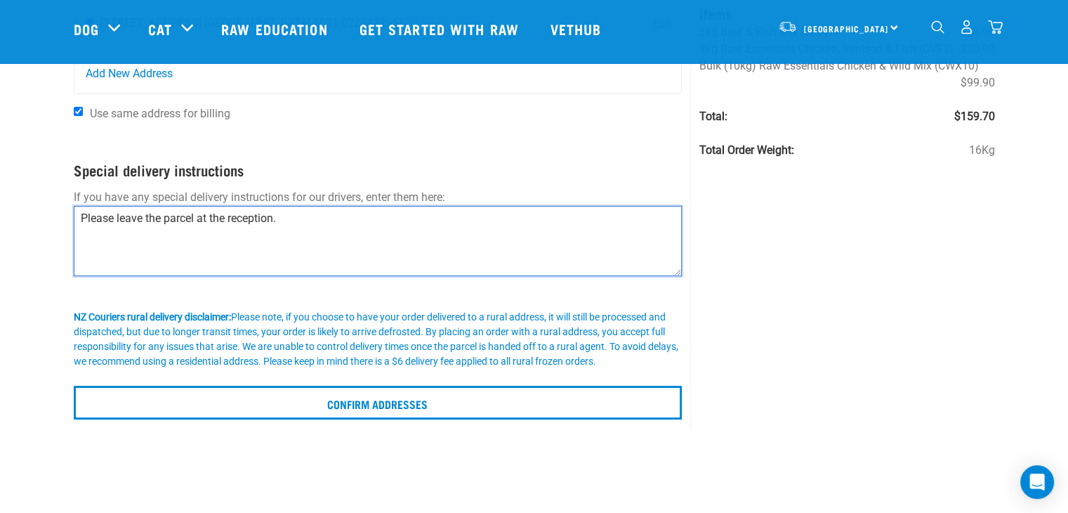
click at [232, 218] on textarea "Please leave the parcel at the reception." at bounding box center [378, 241] width 609 height 70
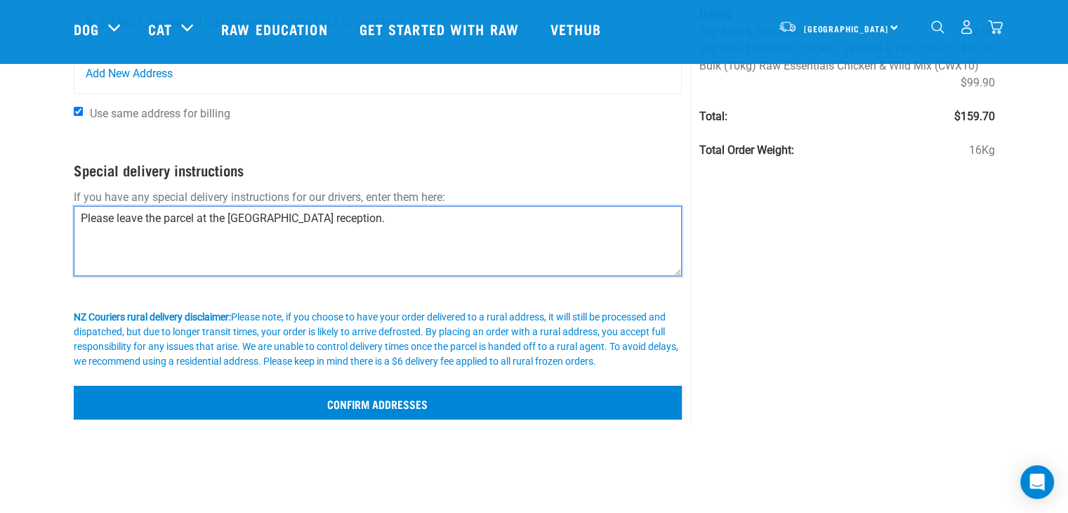
type textarea "Please leave the parcel at the Ascot reception."
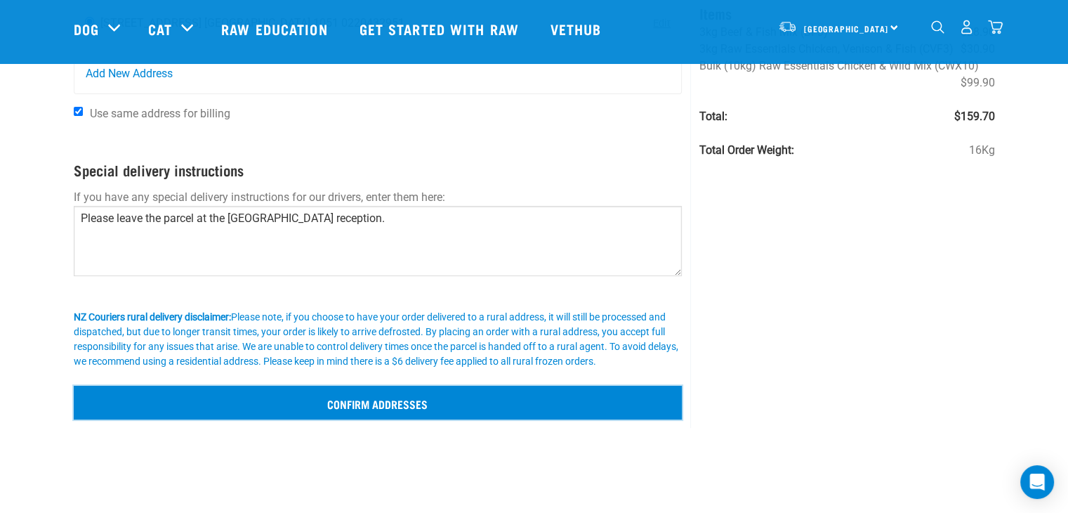
click at [531, 397] on input "Confirm addresses" at bounding box center [378, 403] width 609 height 34
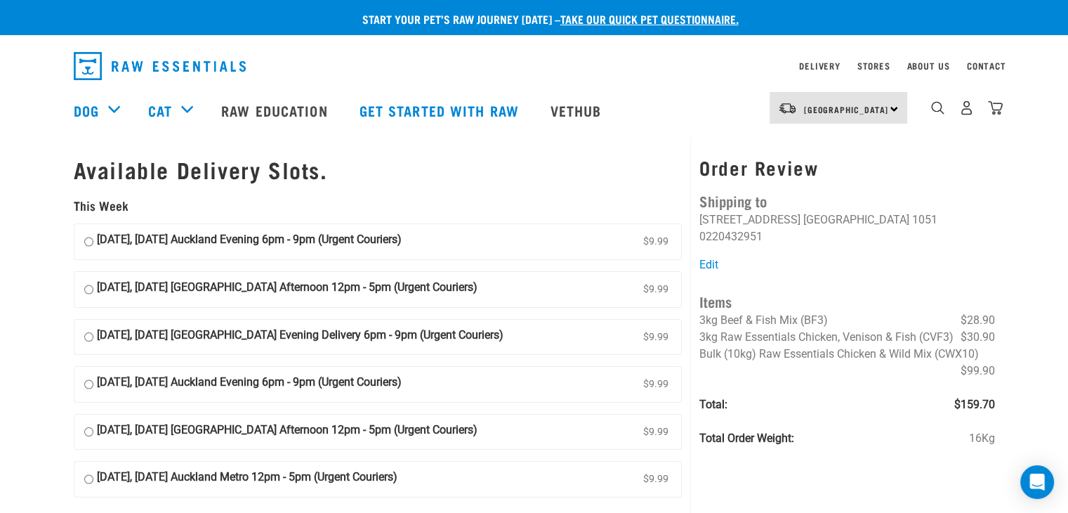
click at [90, 242] on input "14 October, Tuesday Auckland Evening 6pm - 9pm (Urgent Couriers) $9.99" at bounding box center [88, 241] width 9 height 21
radio input "true"
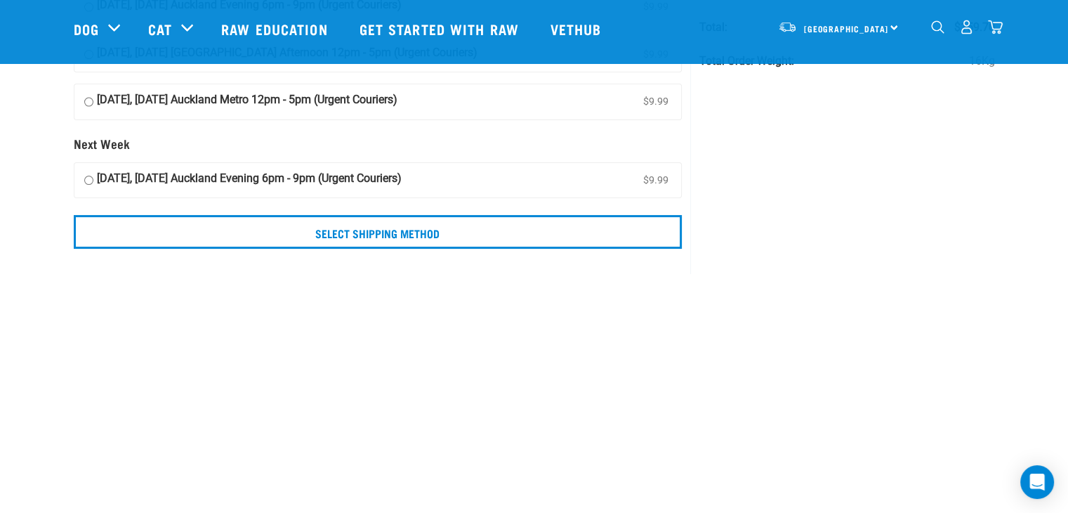
scroll to position [281, 0]
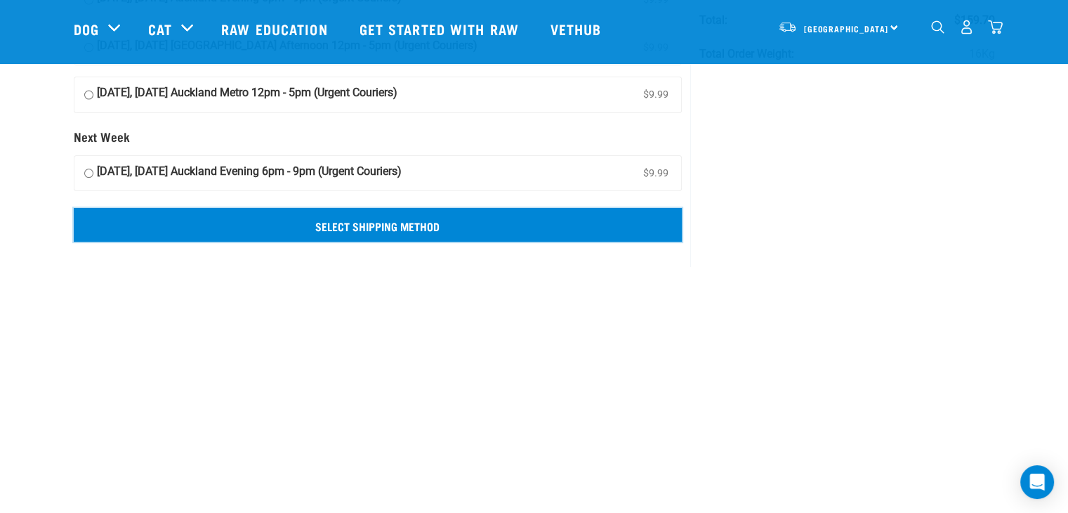
click at [487, 230] on input "Select Shipping Method" at bounding box center [378, 225] width 609 height 34
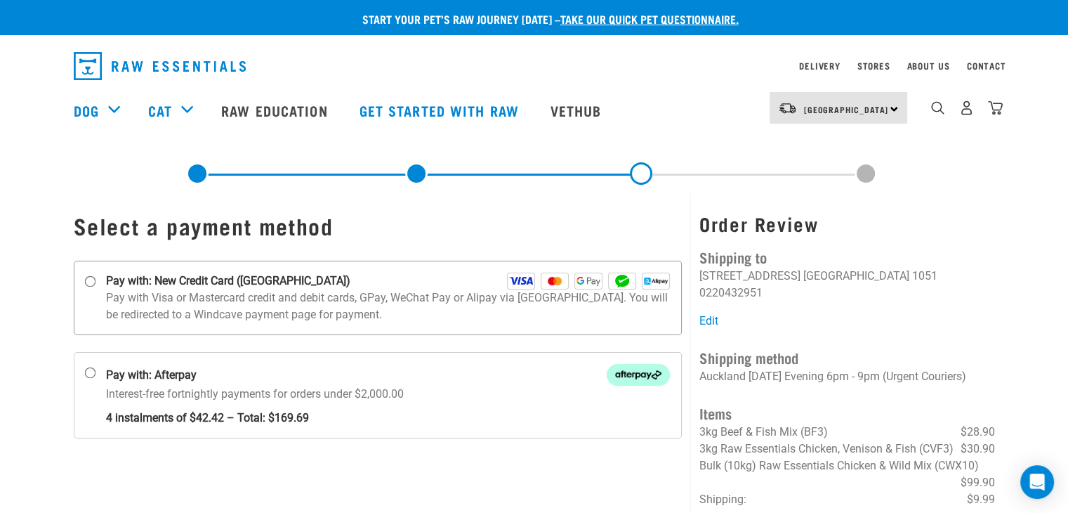
click at [87, 287] on label "Pay with: New Credit Card ([GEOGRAPHIC_DATA])" at bounding box center [378, 298] width 609 height 74
click at [87, 287] on input "Pay with: New Credit Card ([GEOGRAPHIC_DATA])" at bounding box center [89, 281] width 11 height 11
radio input "true"
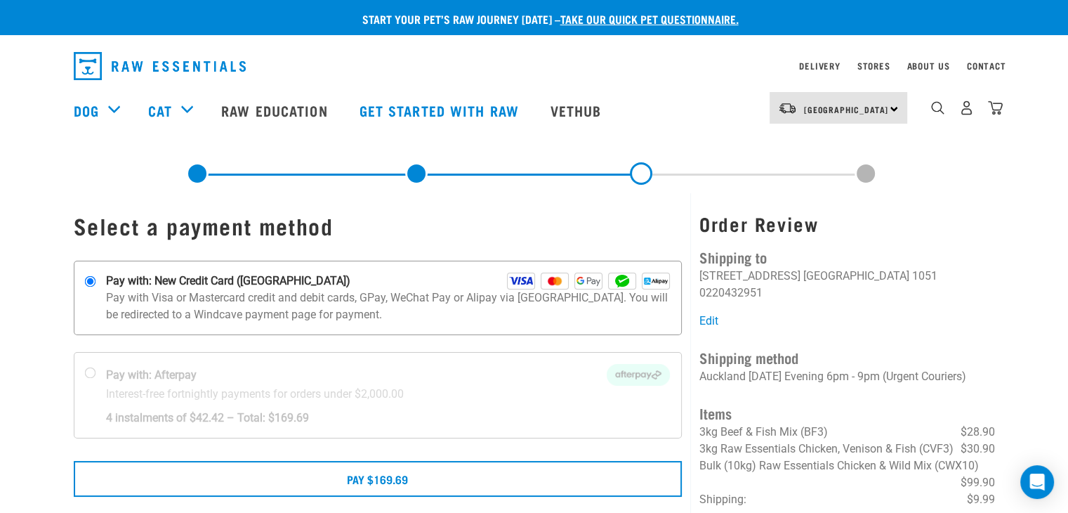
click at [338, 281] on div "Pay with: New Credit Card ([GEOGRAPHIC_DATA])" at bounding box center [388, 281] width 565 height 17
click at [96, 281] on input "Pay with: New Credit Card ([GEOGRAPHIC_DATA])" at bounding box center [89, 281] width 11 height 11
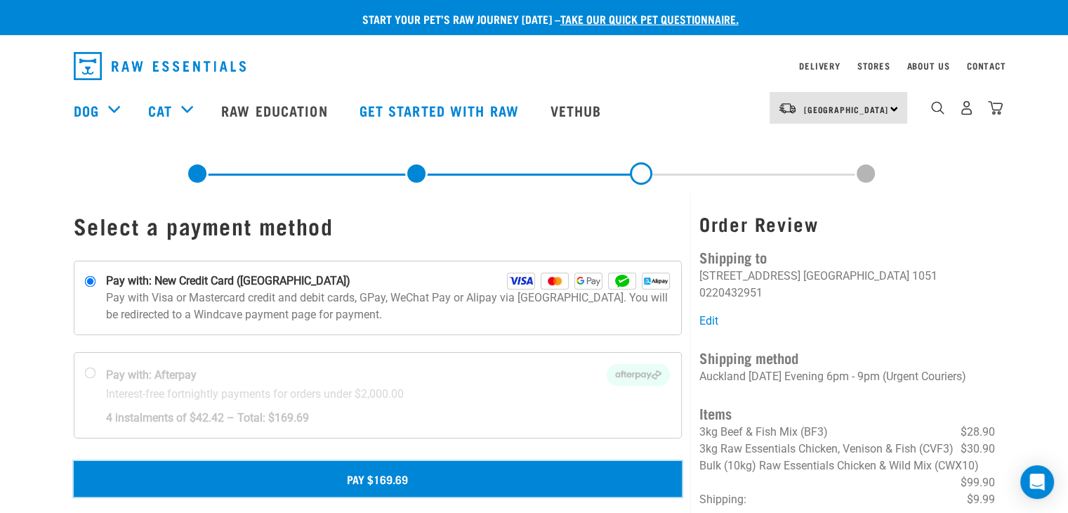
click at [340, 473] on button "Pay $169.69" at bounding box center [378, 478] width 609 height 35
